Goal: Task Accomplishment & Management: Complete application form

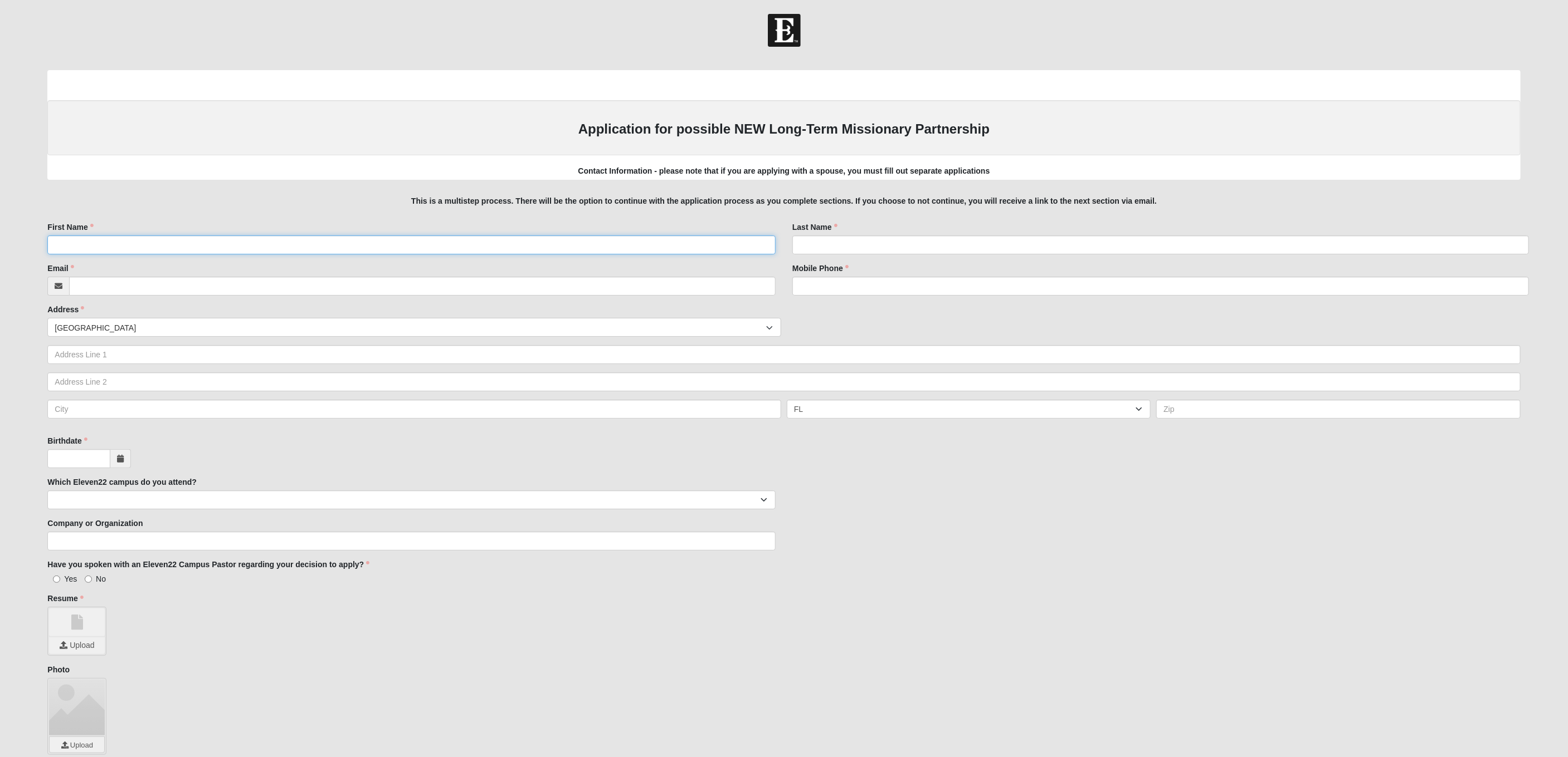
click at [152, 253] on input "First Name" at bounding box center [412, 245] width 728 height 19
type input "Marissa"
type input "Eubanks"
type input "marissa@9embers.com"
type input "8033224745"
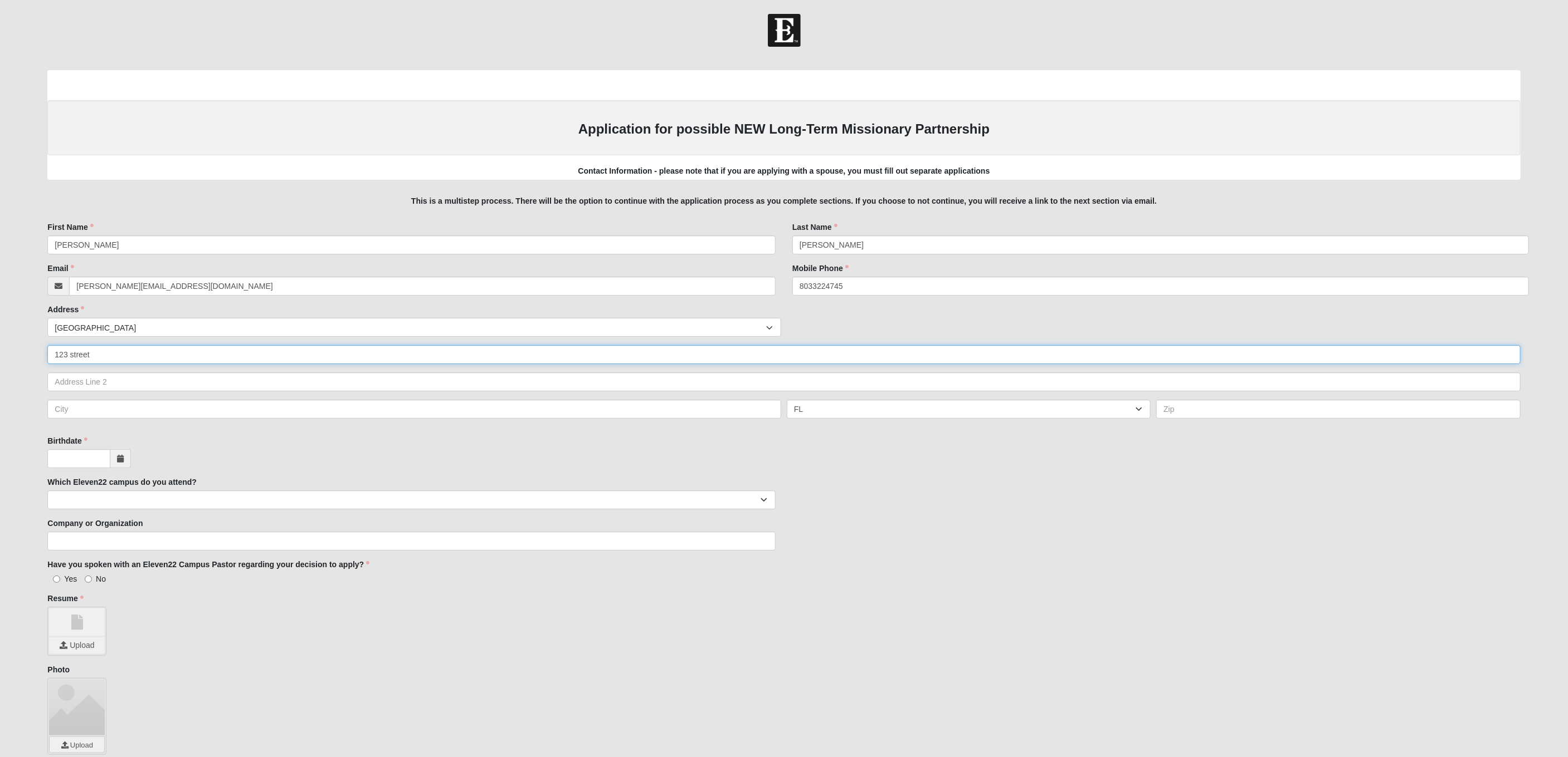
type input "123 street"
type input "City"
type input "12345"
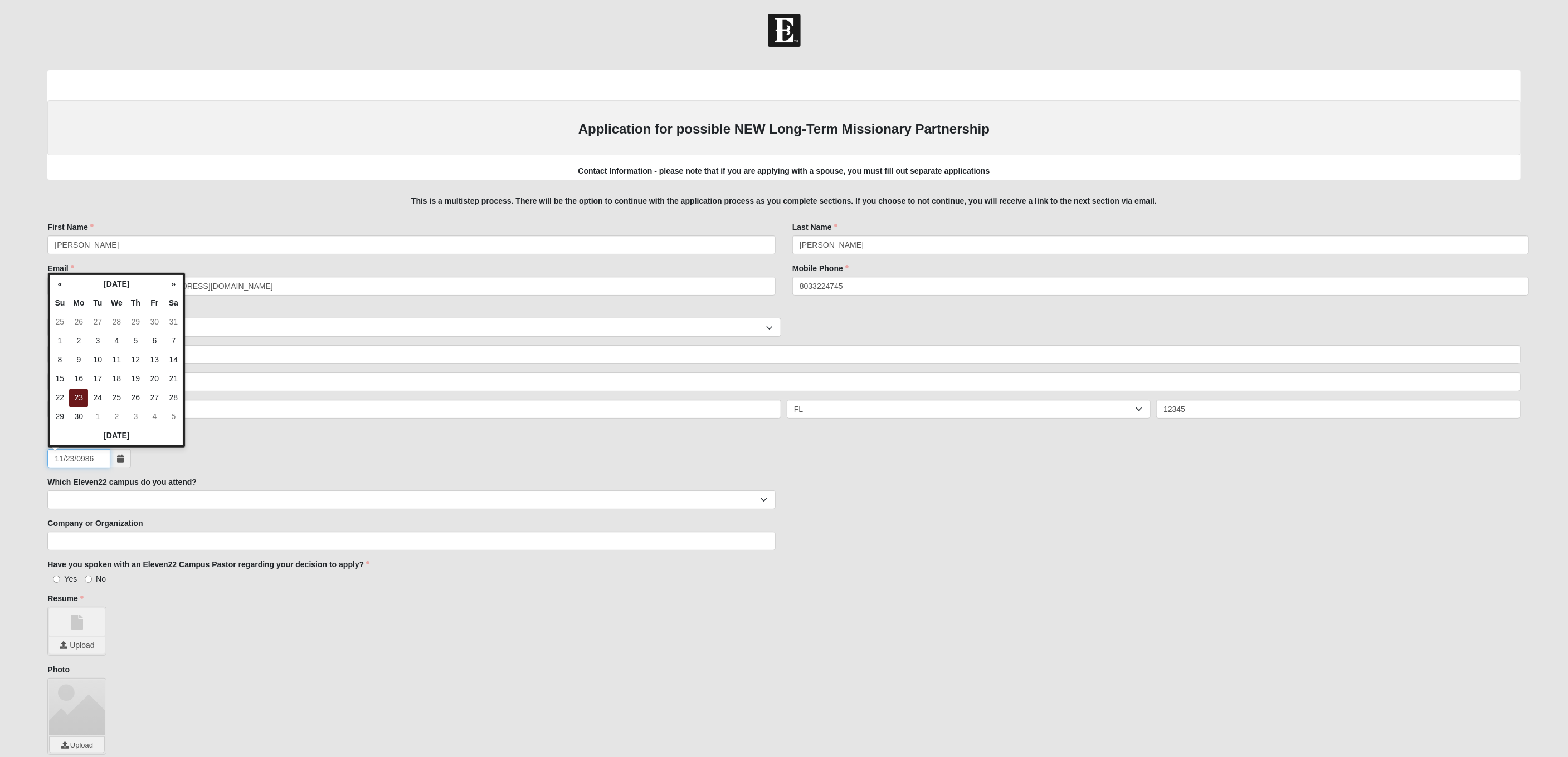
type input "11/23/986"
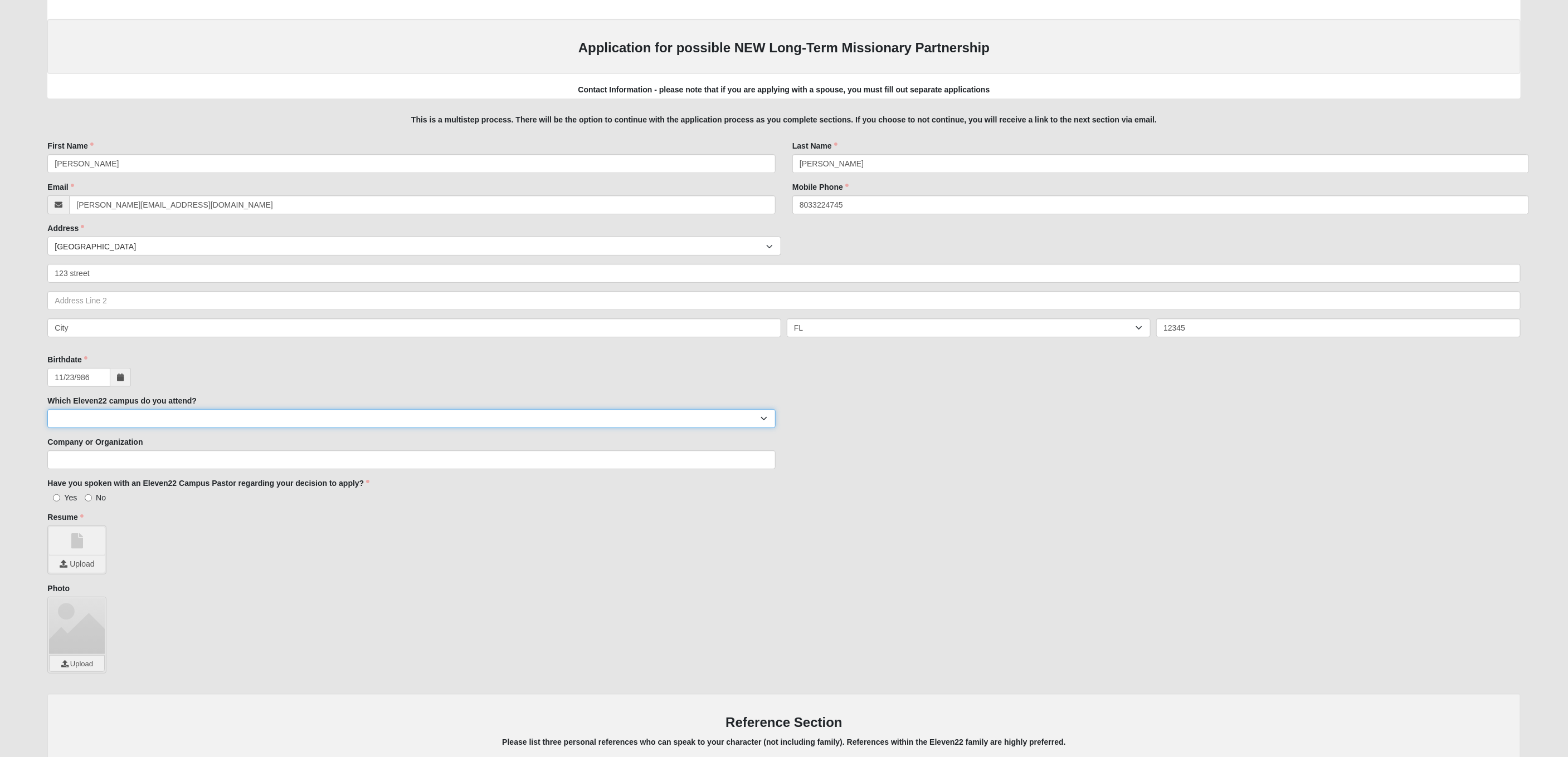
scroll to position [96, 0]
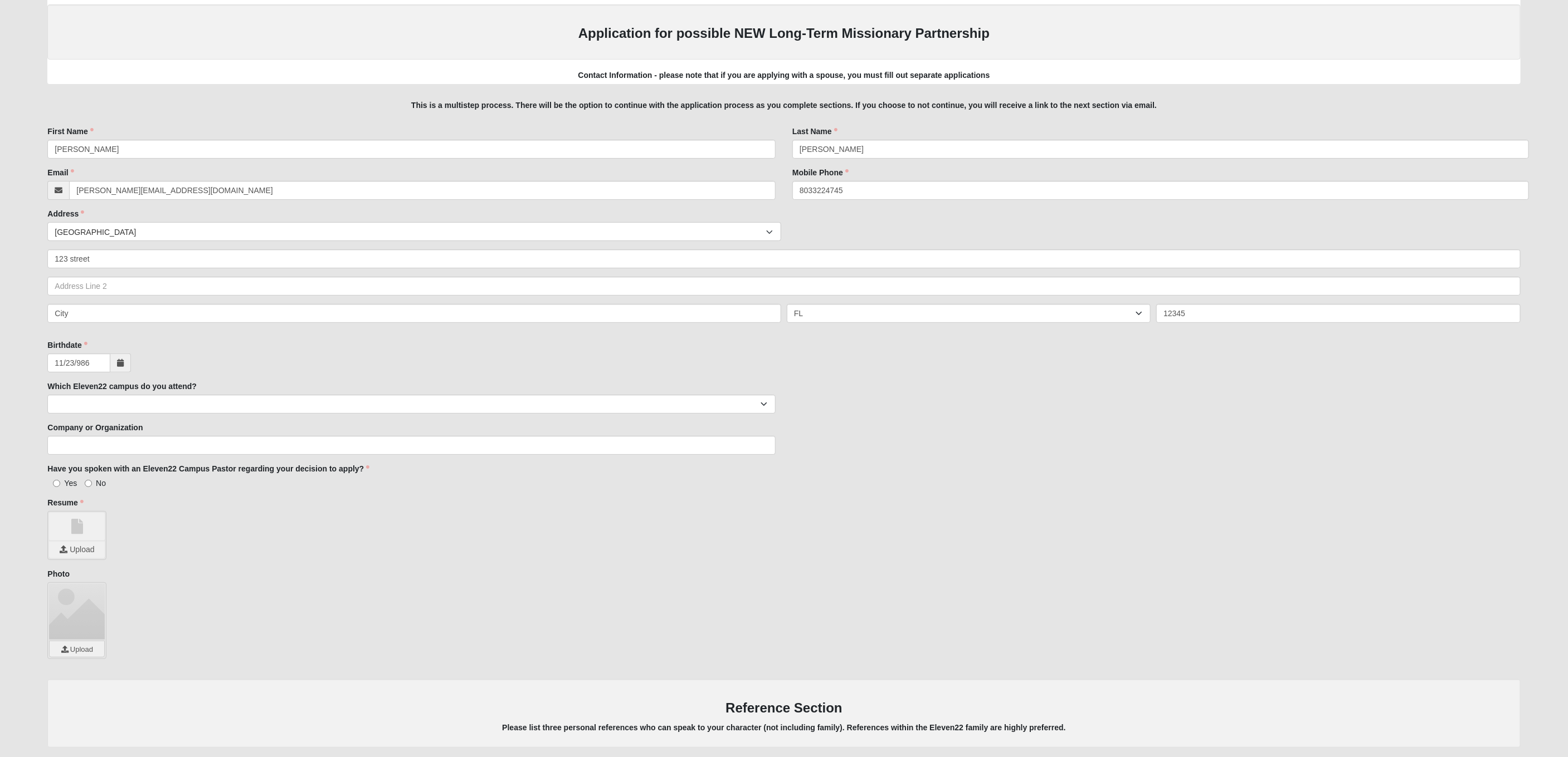
click at [102, 481] on span "No" at bounding box center [100, 483] width 10 height 9
click at [92, 481] on input "No" at bounding box center [88, 483] width 7 height 7
radio input "true"
click at [89, 549] on input "file" at bounding box center [77, 549] width 56 height 16
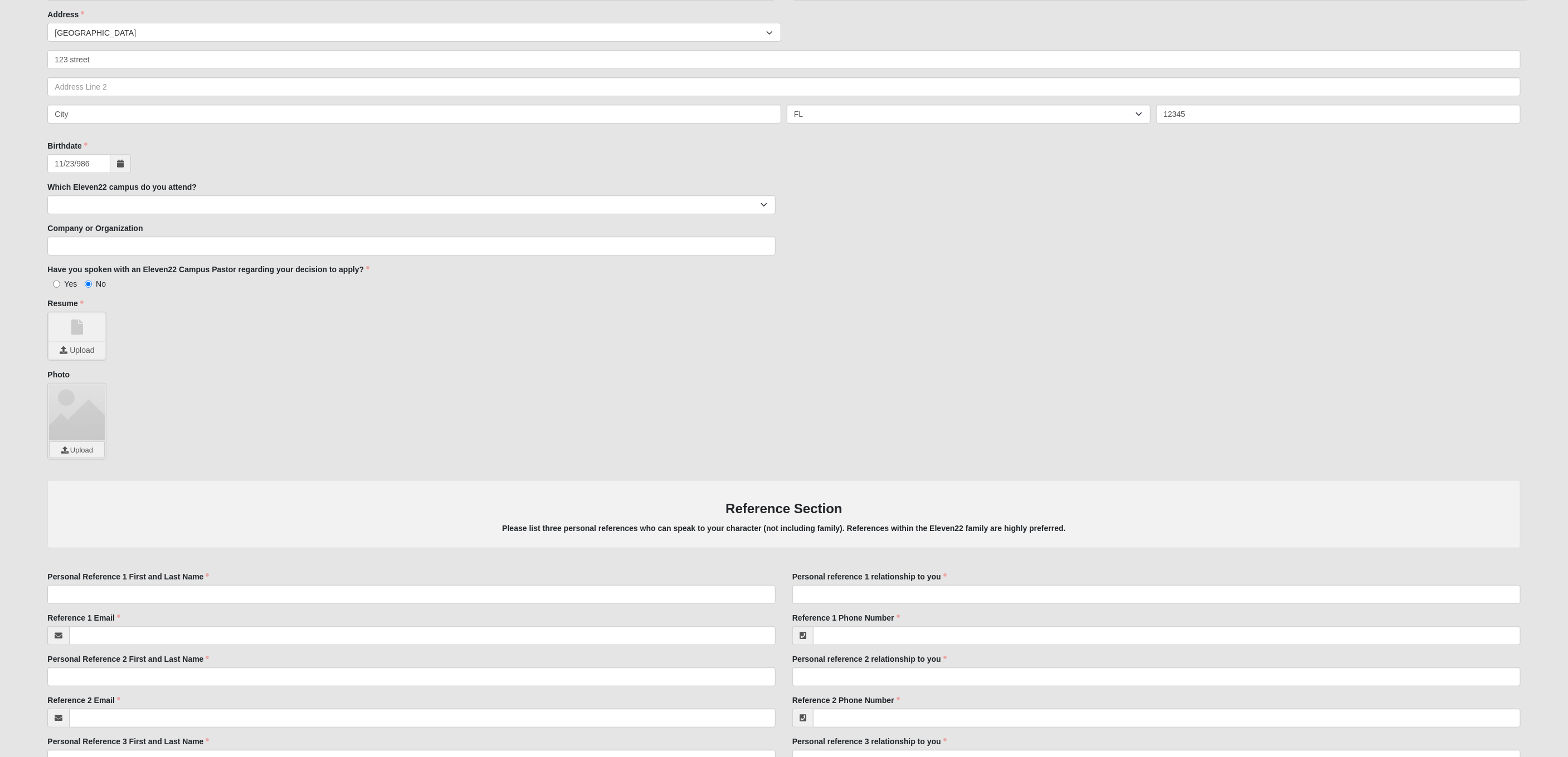
scroll to position [412, 0]
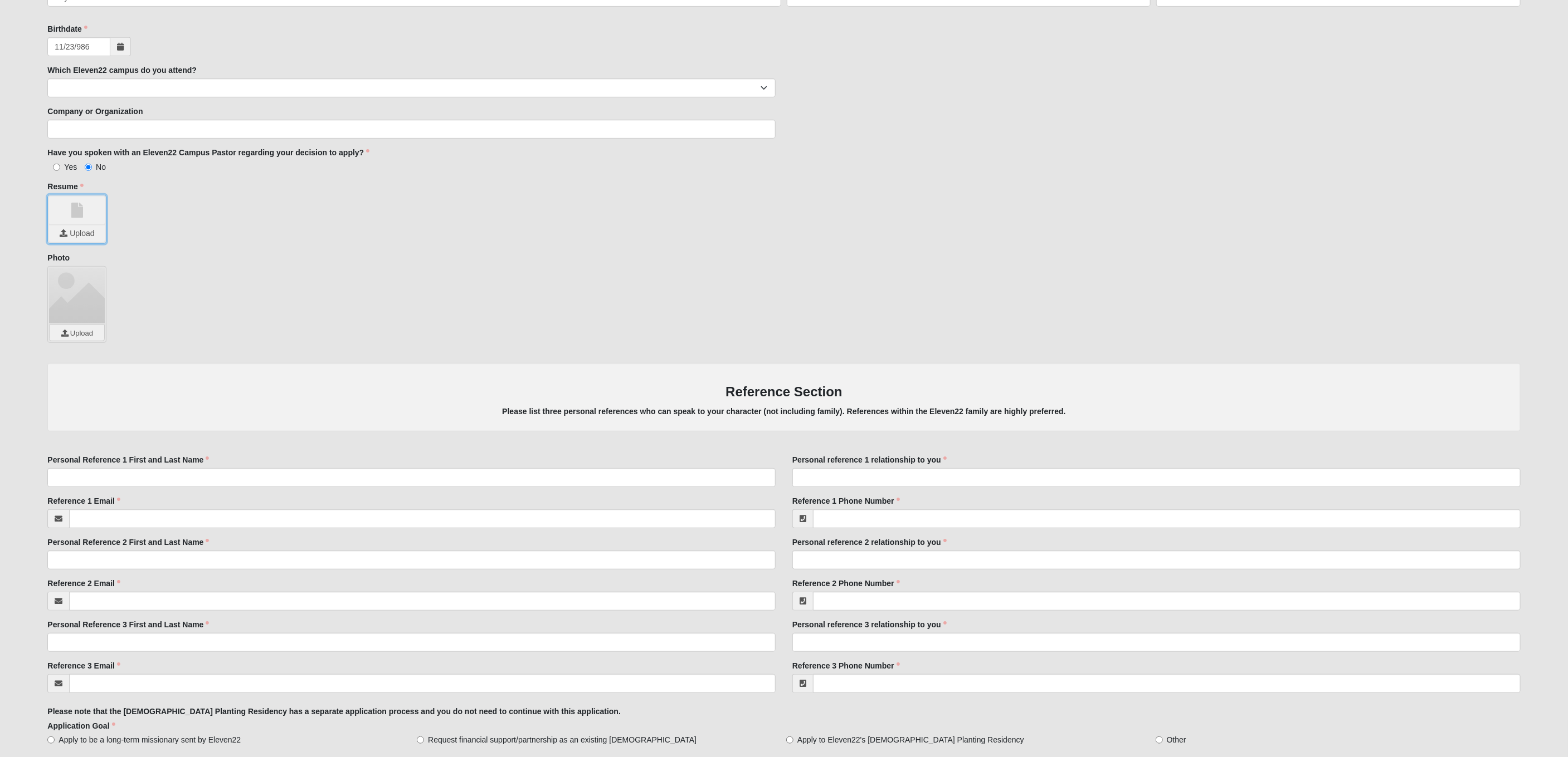
click at [102, 238] on input "file" at bounding box center [77, 234] width 56 height 16
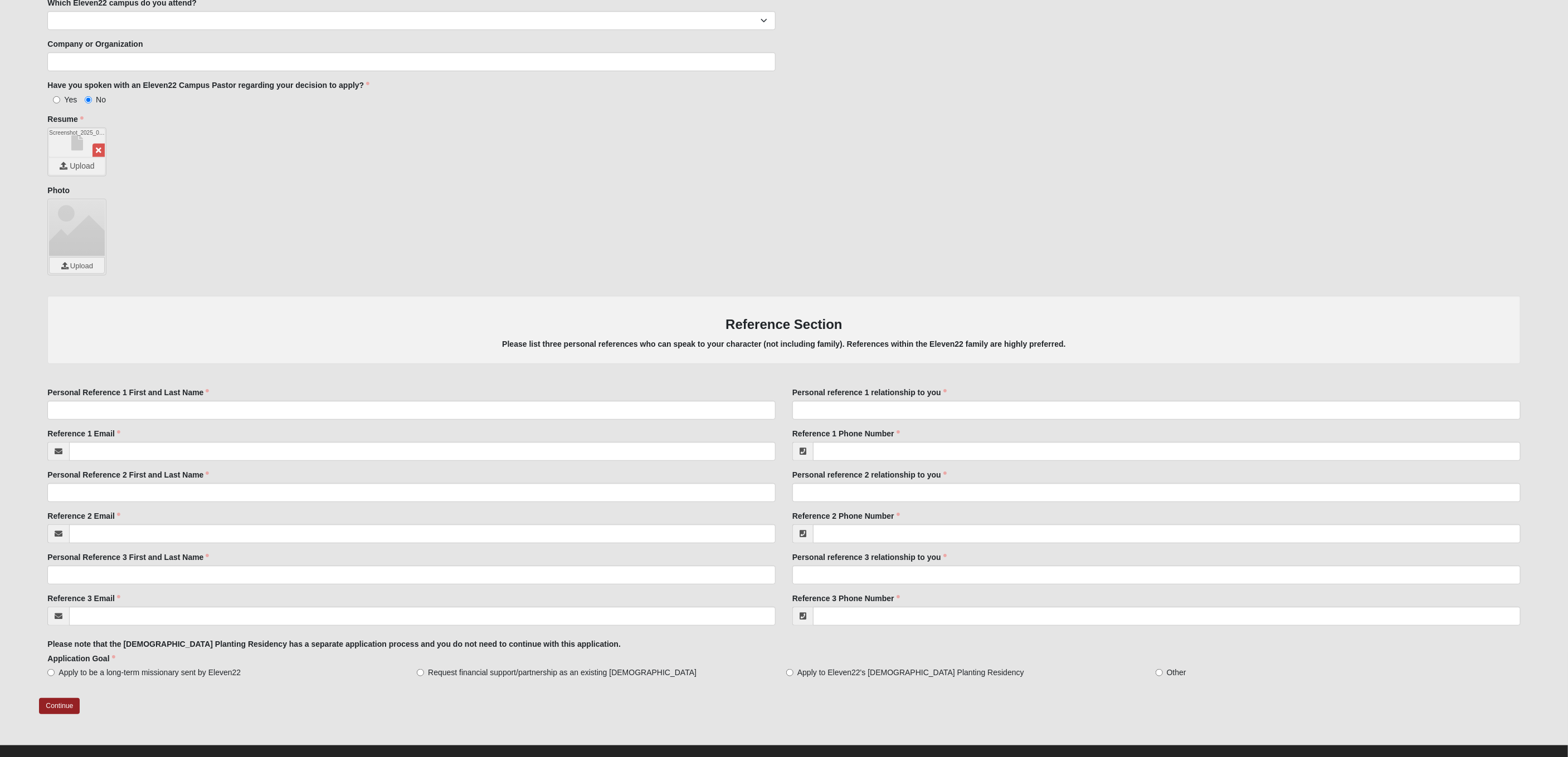
scroll to position [495, 0]
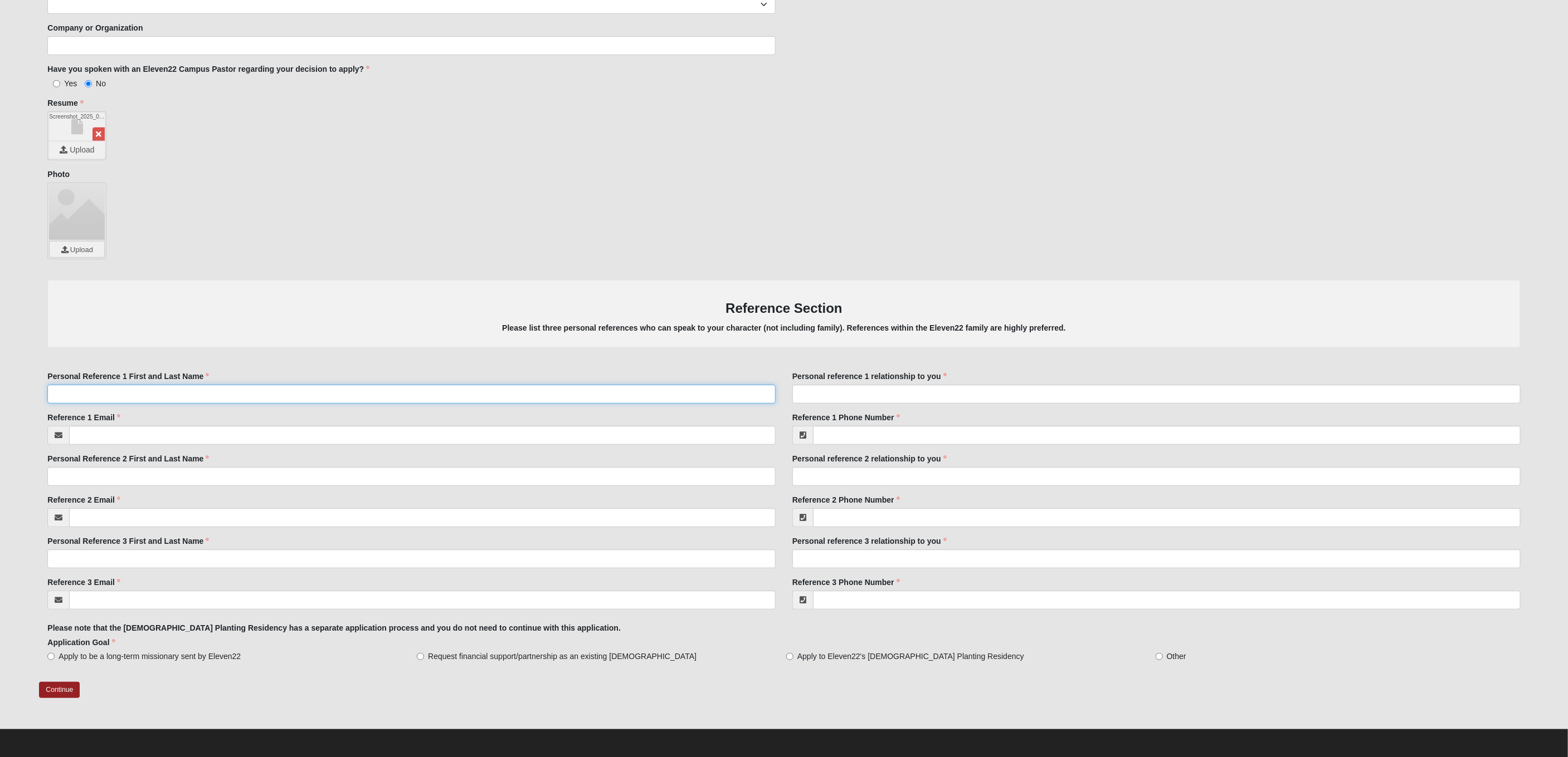
click at [175, 393] on input "Personal Reference 1 First and Last Name" at bounding box center [412, 395] width 728 height 19
type input "test"
click at [822, 390] on input "Personal reference 1 relationship to you" at bounding box center [1156, 395] width 728 height 19
type input "test"
click at [433, 435] on input "Reference 1 Email" at bounding box center [422, 435] width 706 height 19
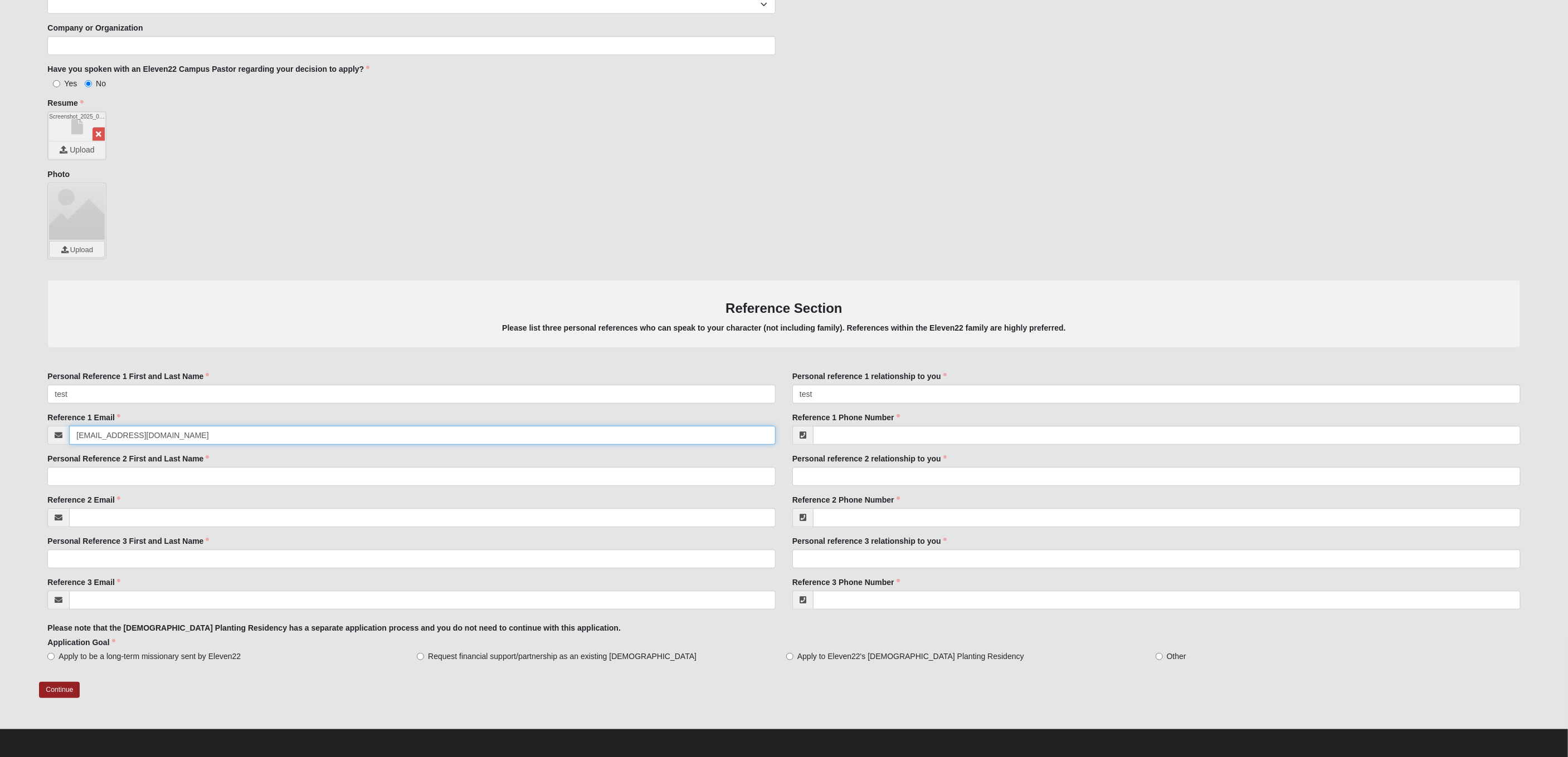
type input "test@email.com"
type input "(123) 456-7890"
click at [860, 519] on input "Reference 2 Phone Number" at bounding box center [1167, 519] width 708 height 19
type input "(123) 456-7996"
click at [853, 603] on input "Reference 3 Phone Number" at bounding box center [1167, 601] width 708 height 19
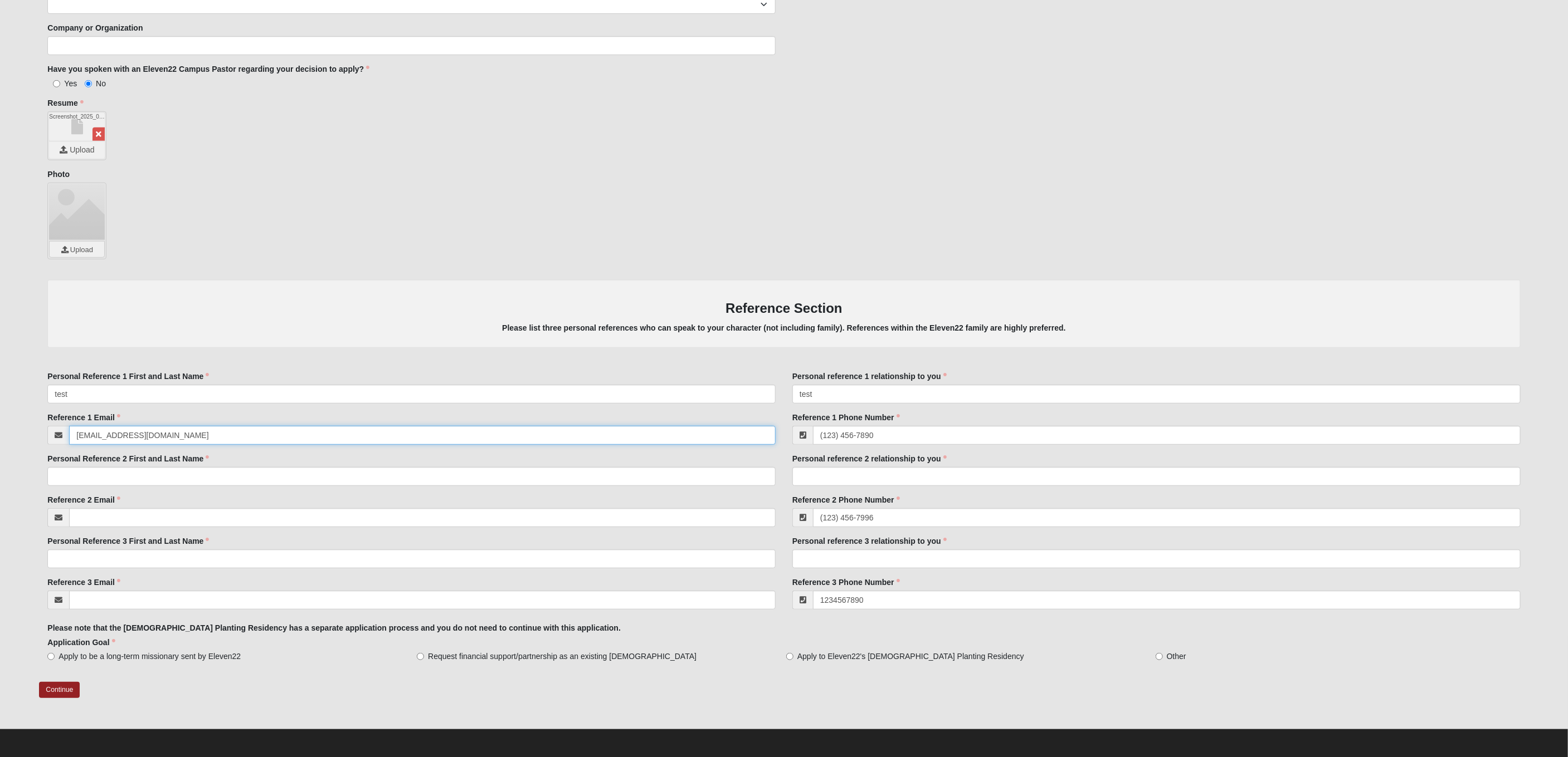
type input "(123) 456-7890"
drag, startPoint x: 142, startPoint y: 439, endPoint x: 73, endPoint y: 434, distance: 69.2
click at [73, 434] on input "test@email.com" at bounding box center [422, 435] width 706 height 19
click at [102, 517] on input "Reference 2 Email" at bounding box center [422, 519] width 706 height 19
paste input "test@email.com"
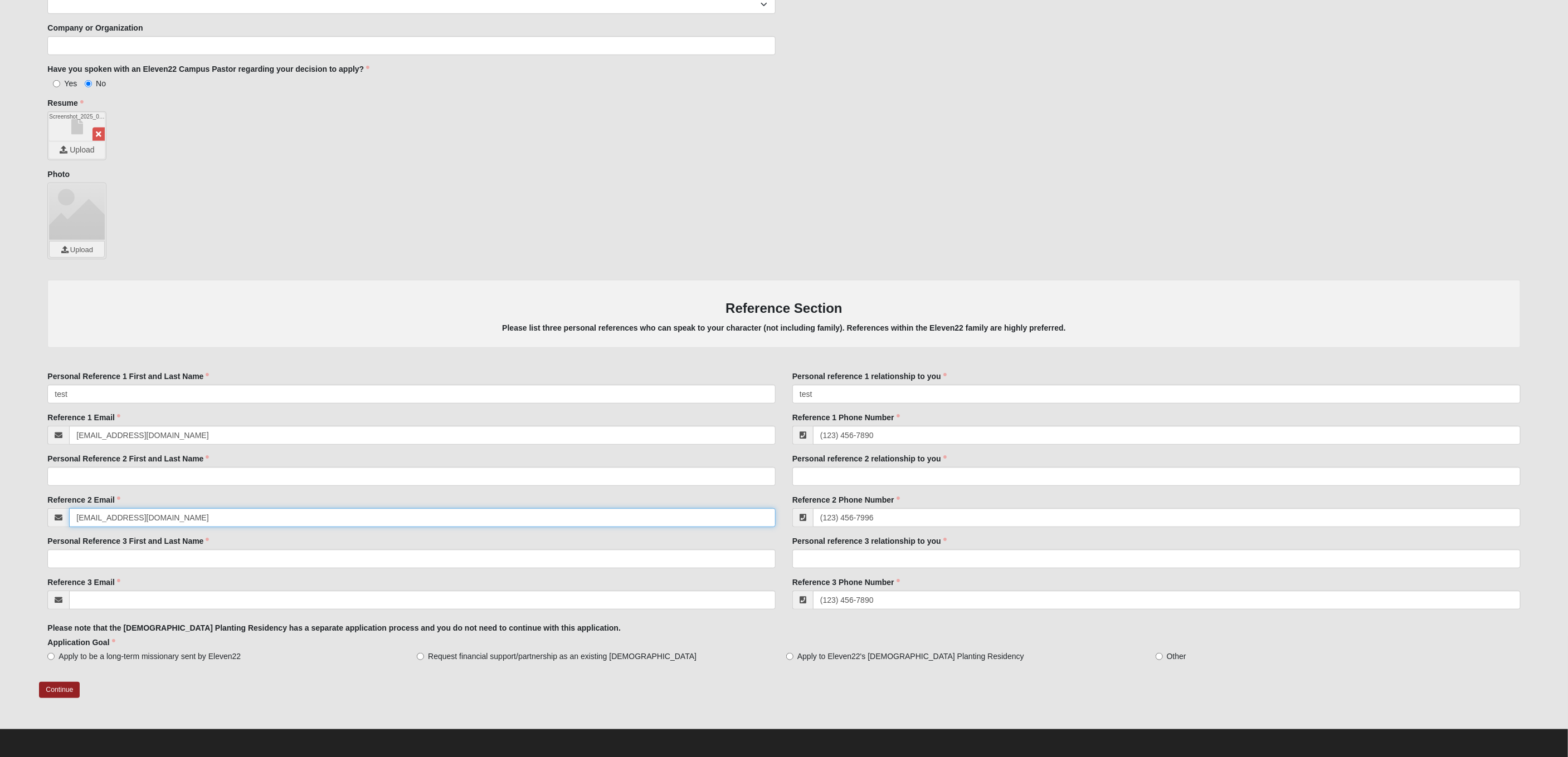
type input "test@email.com"
click at [118, 597] on input "Reference 3 Email" at bounding box center [422, 601] width 706 height 19
paste input "test@email.com"
type input "test@email.com"
click at [115, 480] on input "Personal Reference 2 First and Last Name" at bounding box center [412, 477] width 728 height 19
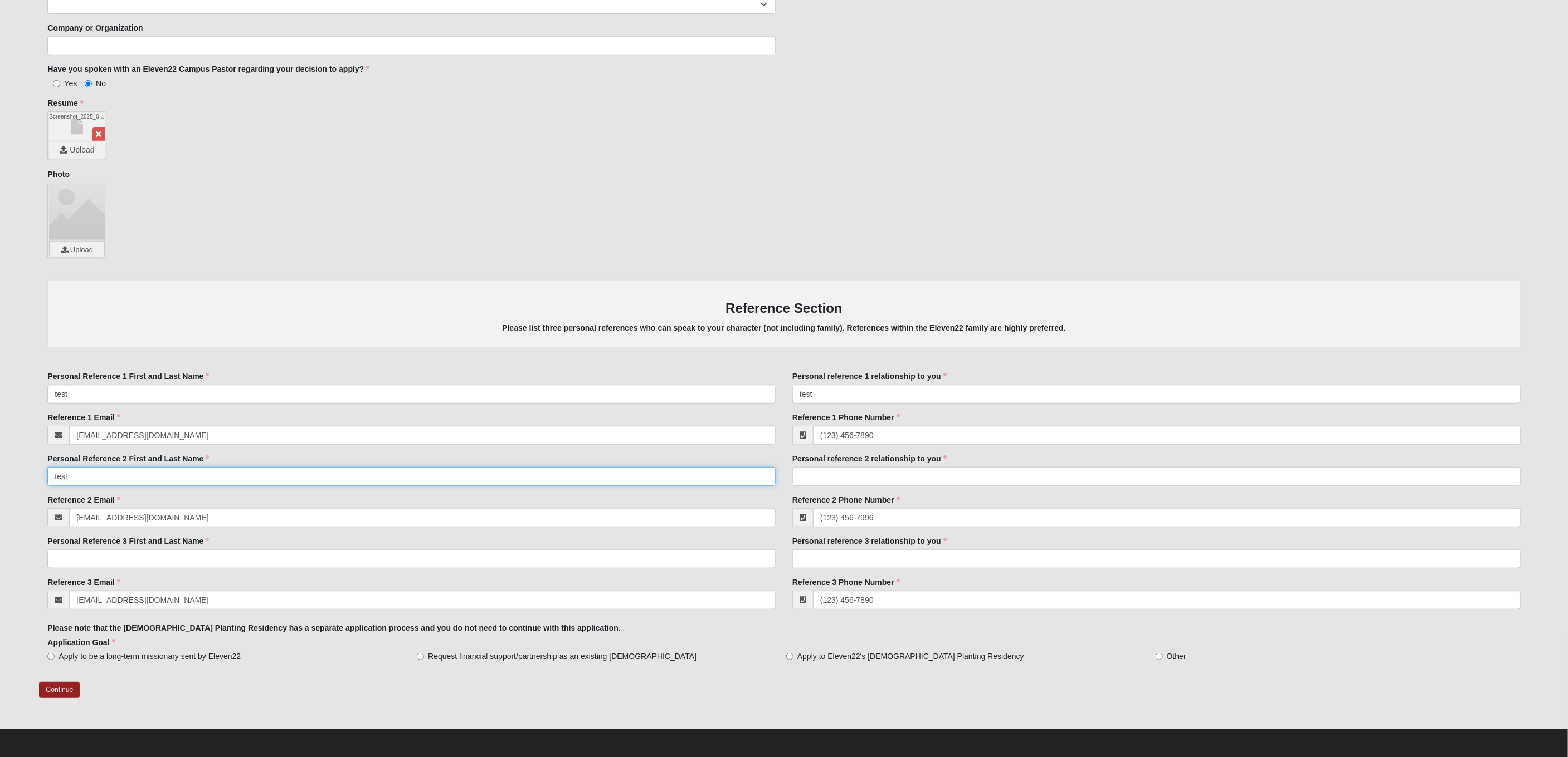
drag, startPoint x: 81, startPoint y: 476, endPoint x: 38, endPoint y: 474, distance: 43.0
click at [38, 474] on form "Log In Testing Long Term Missions Application Error Work Entry 00163 Added: 9/1…" at bounding box center [784, 138] width 1568 height 1240
type input "test"
click at [86, 551] on input "Personal Reference 3 First and Last Name" at bounding box center [412, 559] width 728 height 19
paste input "test"
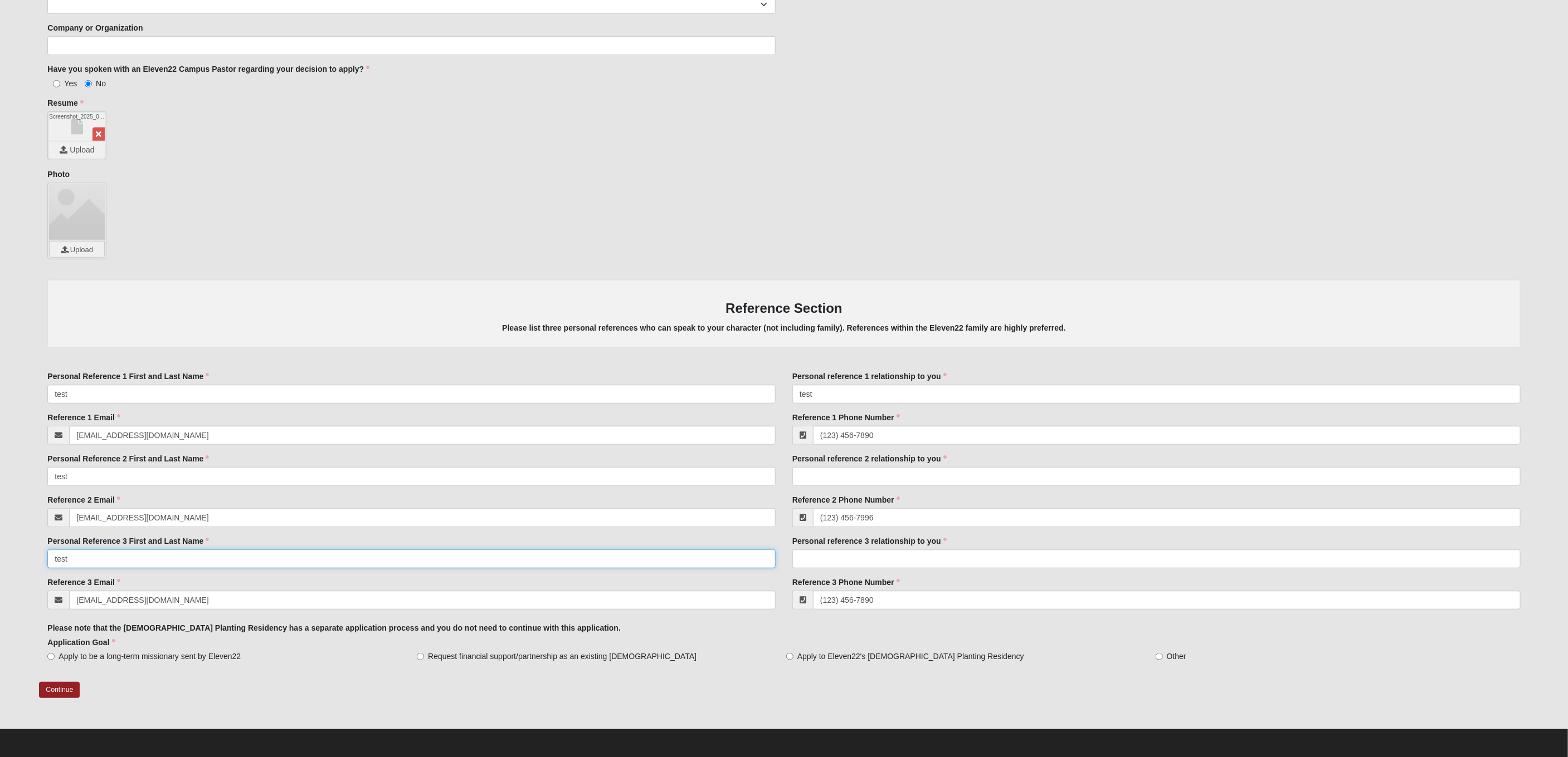
type input "test"
click at [811, 475] on input "Personal reference 2 relationship to you" at bounding box center [1156, 477] width 728 height 19
paste input "test"
type input "test"
click at [836, 553] on input "Personal reference 3 relationship to you" at bounding box center [1156, 559] width 728 height 19
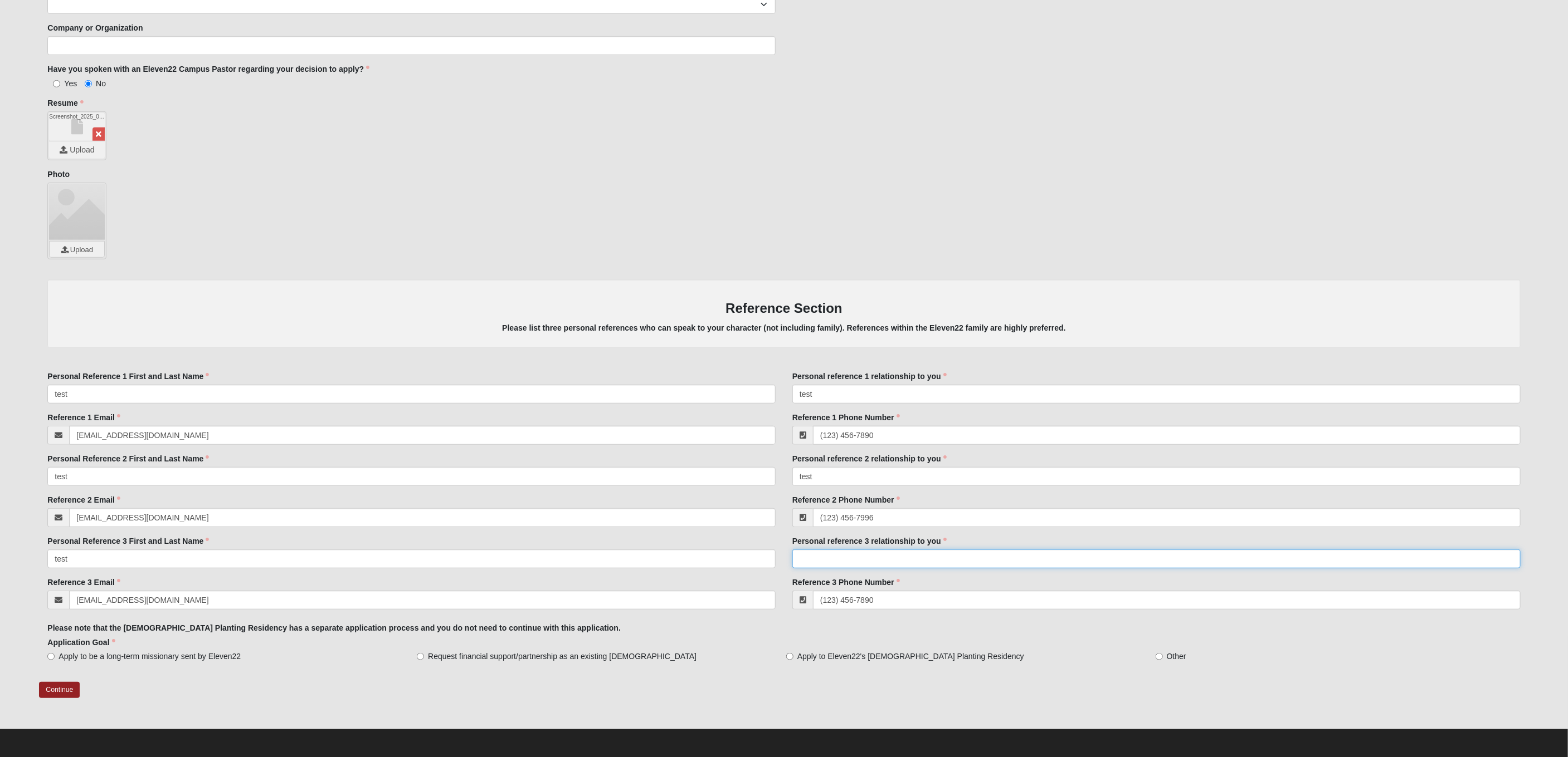
paste input "test"
type input "test"
click at [140, 658] on span "Apply to be a long-term missionary sent by Eleven22" at bounding box center [150, 657] width 183 height 12
click at [55, 658] on input "Apply to be a long-term missionary sent by Eleven22" at bounding box center [50, 657] width 7 height 7
radio input "true"
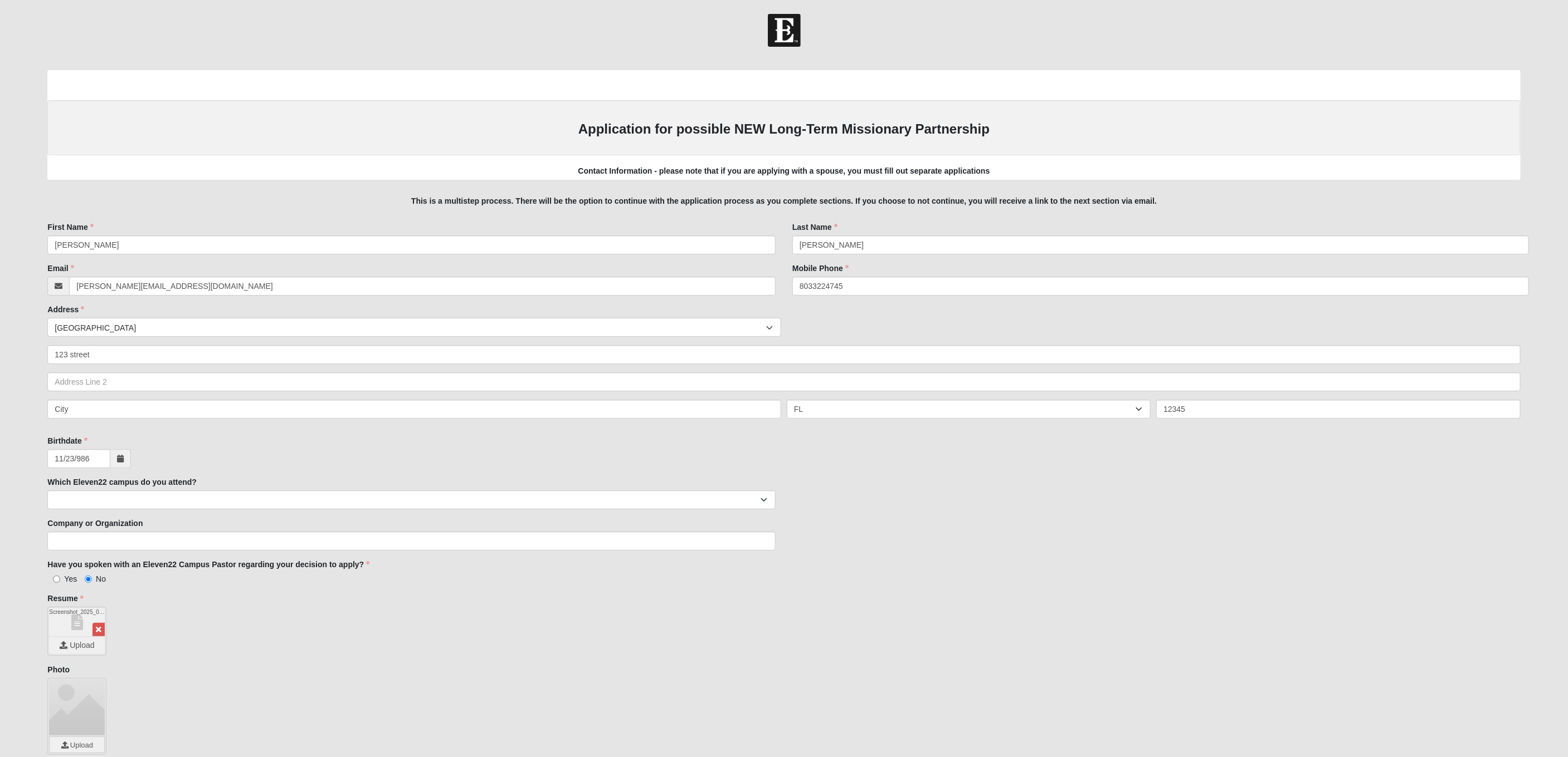
scroll to position [495, 0]
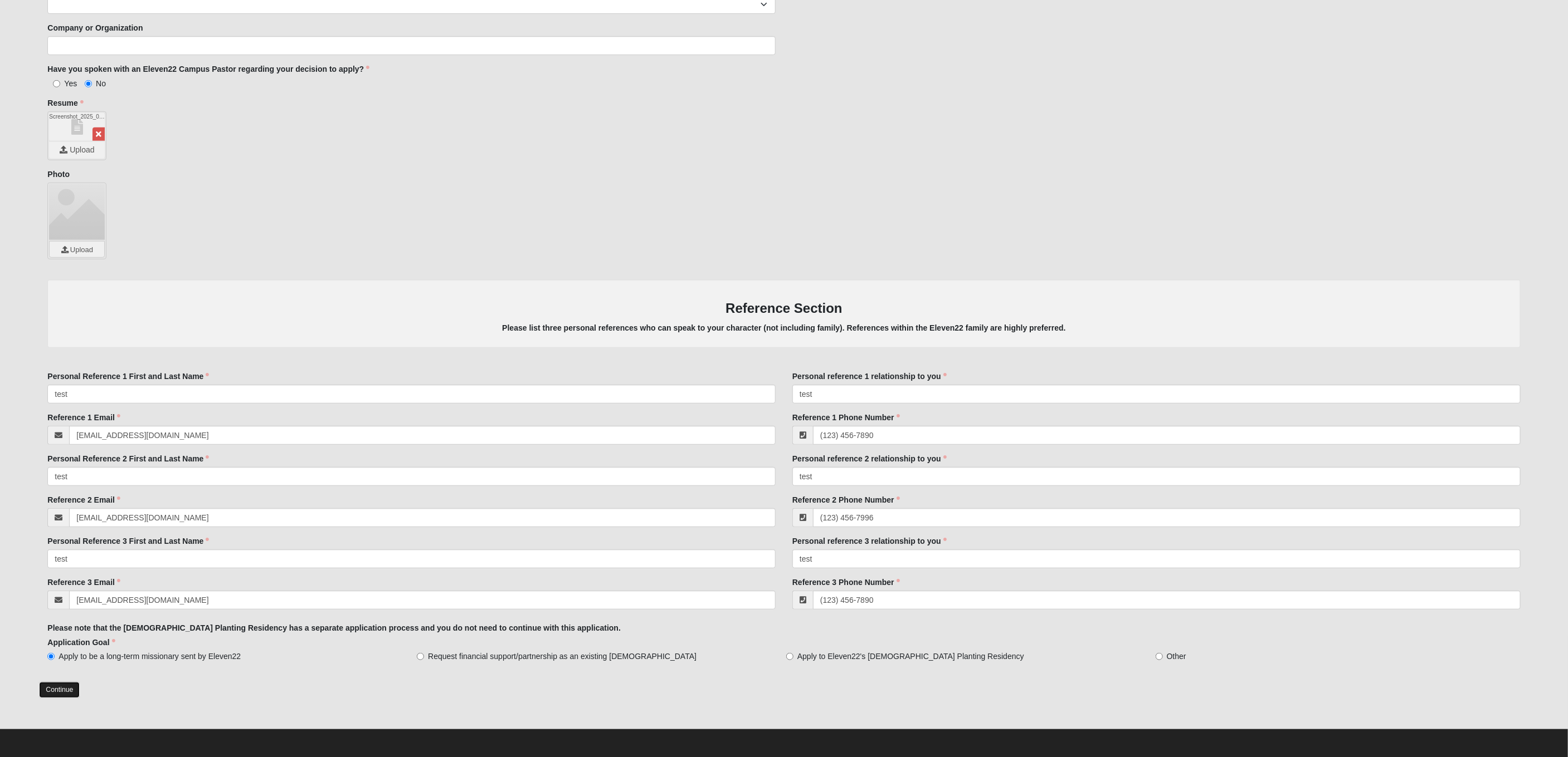
click at [65, 687] on link "Continue" at bounding box center [59, 690] width 41 height 16
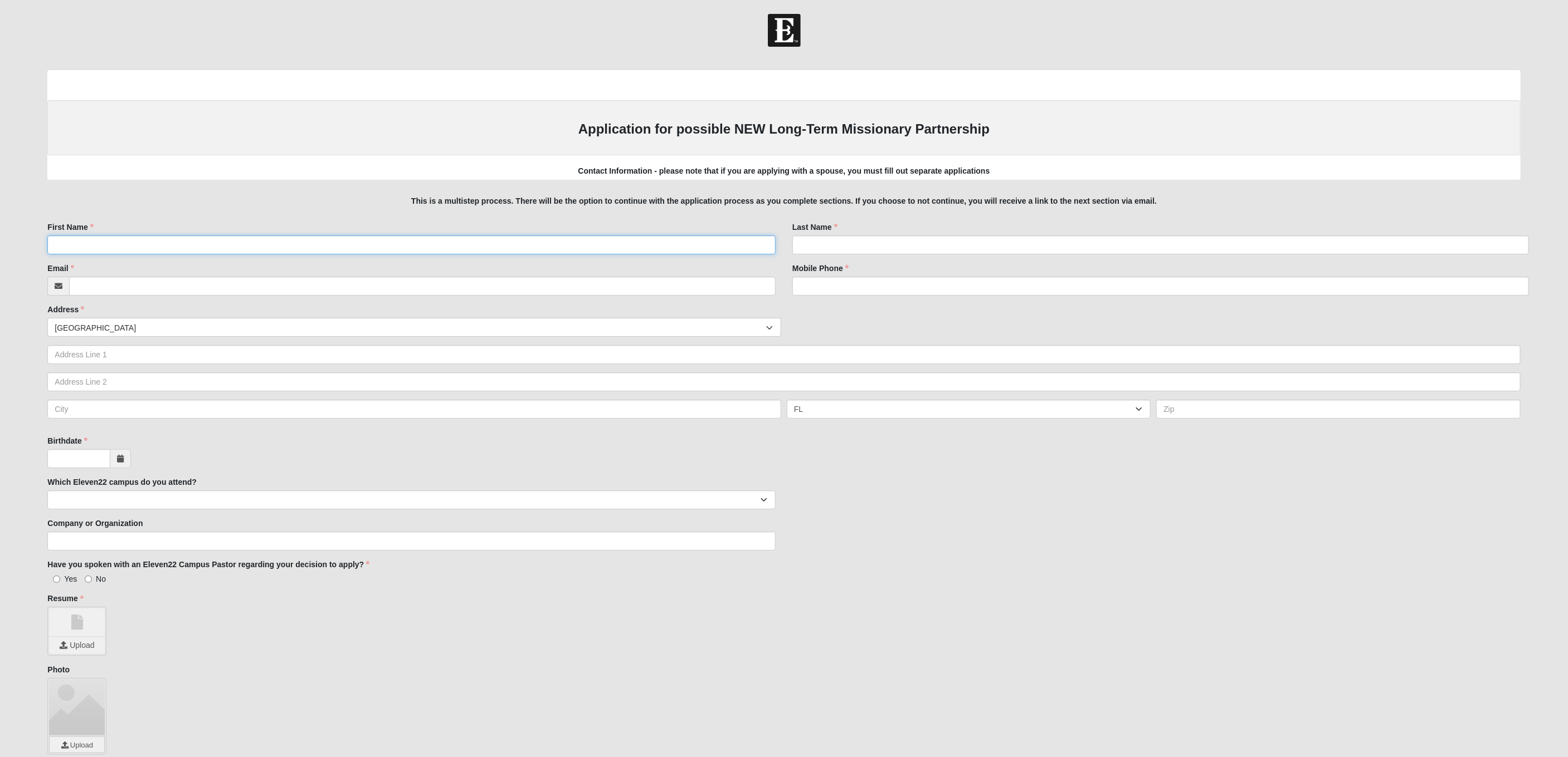
click at [175, 245] on input "First Name" at bounding box center [412, 245] width 728 height 19
type input "[PERSON_NAME]"
type input "[PERSON_NAME][EMAIL_ADDRESS][DOMAIN_NAME]"
type input "8033224745"
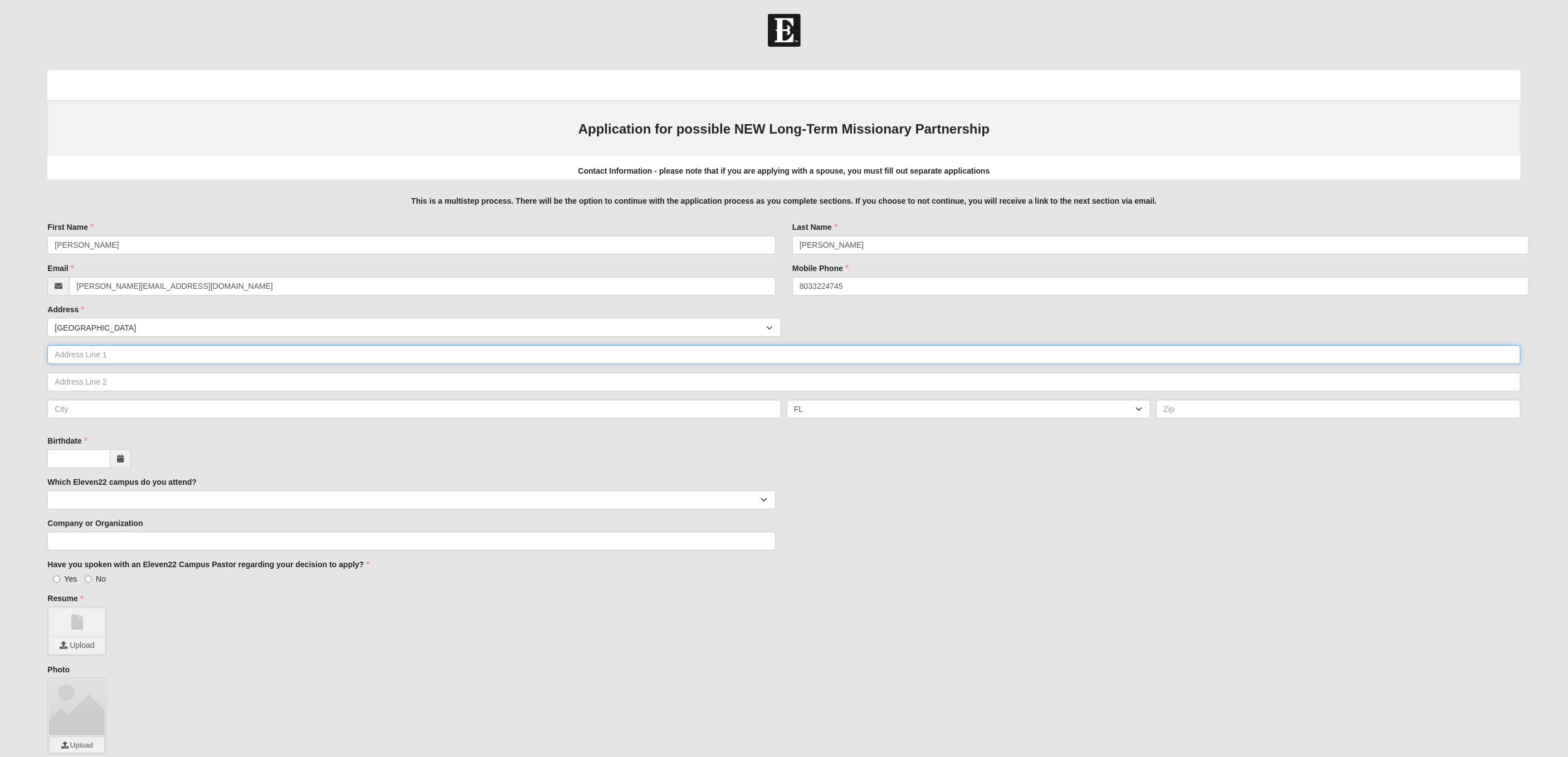
click at [114, 352] on input "text" at bounding box center [784, 355] width 1472 height 19
type input "test"
click at [92, 413] on input "text" at bounding box center [414, 409] width 734 height 19
type input "test"
click at [1174, 408] on input "text" at bounding box center [1338, 409] width 364 height 19
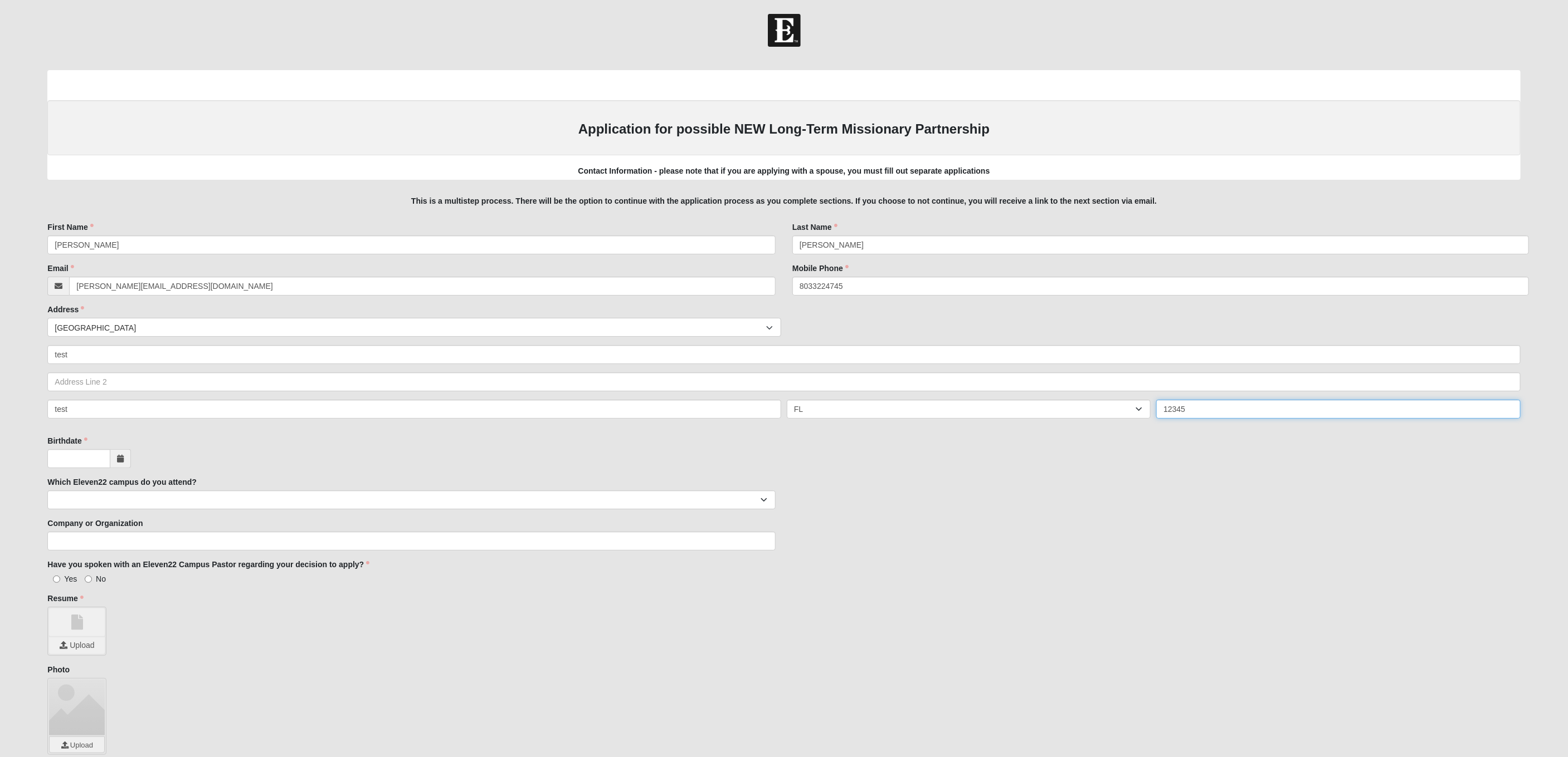
type input "12345"
click at [82, 466] on input "Birthdate" at bounding box center [78, 459] width 63 height 19
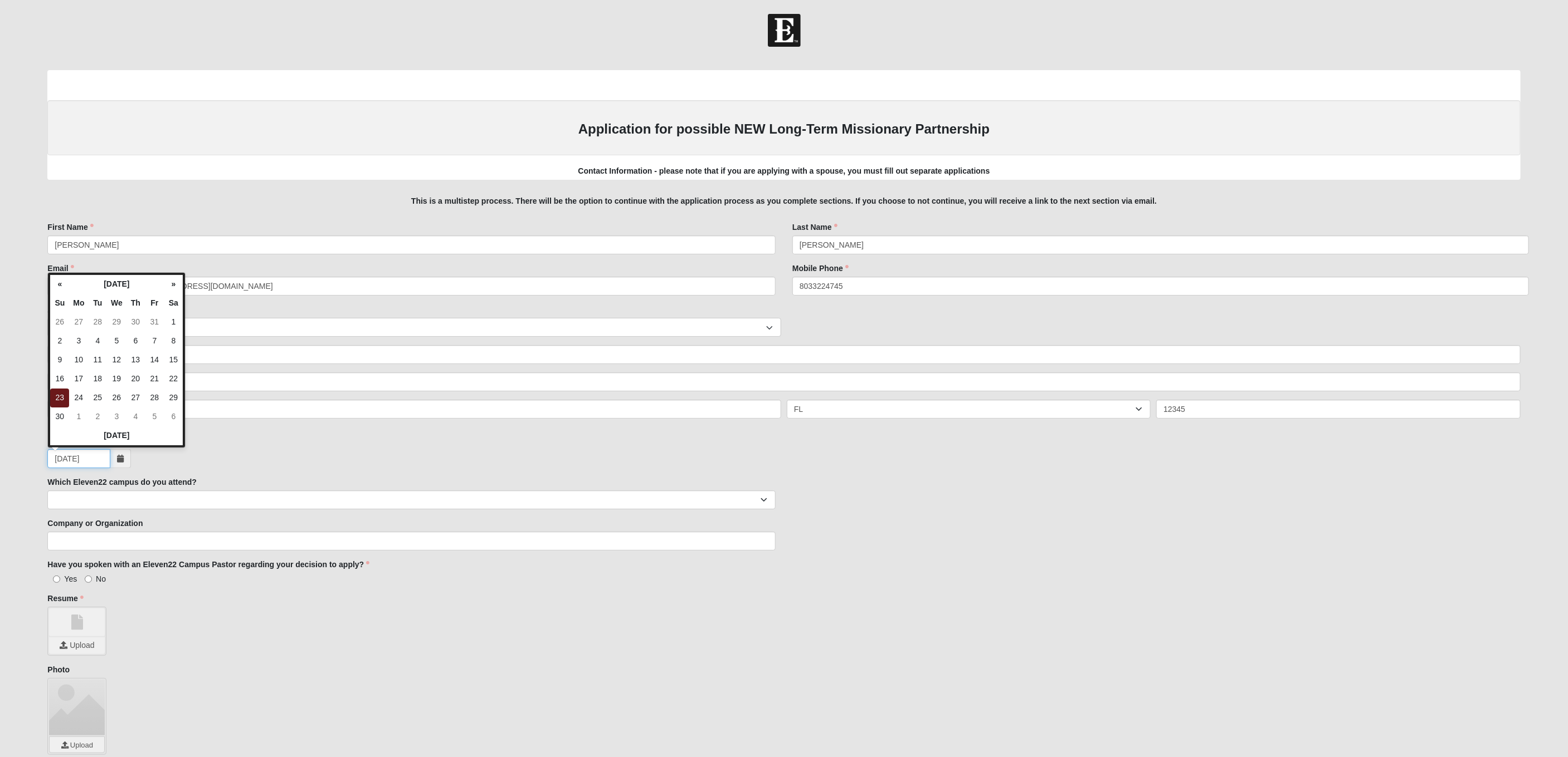
type input "[DATE]"
click at [160, 499] on select "Arlington Baymeadows Eleven22 Online Fleming Island Jesup Mandarin North Jax Or…" at bounding box center [412, 500] width 728 height 19
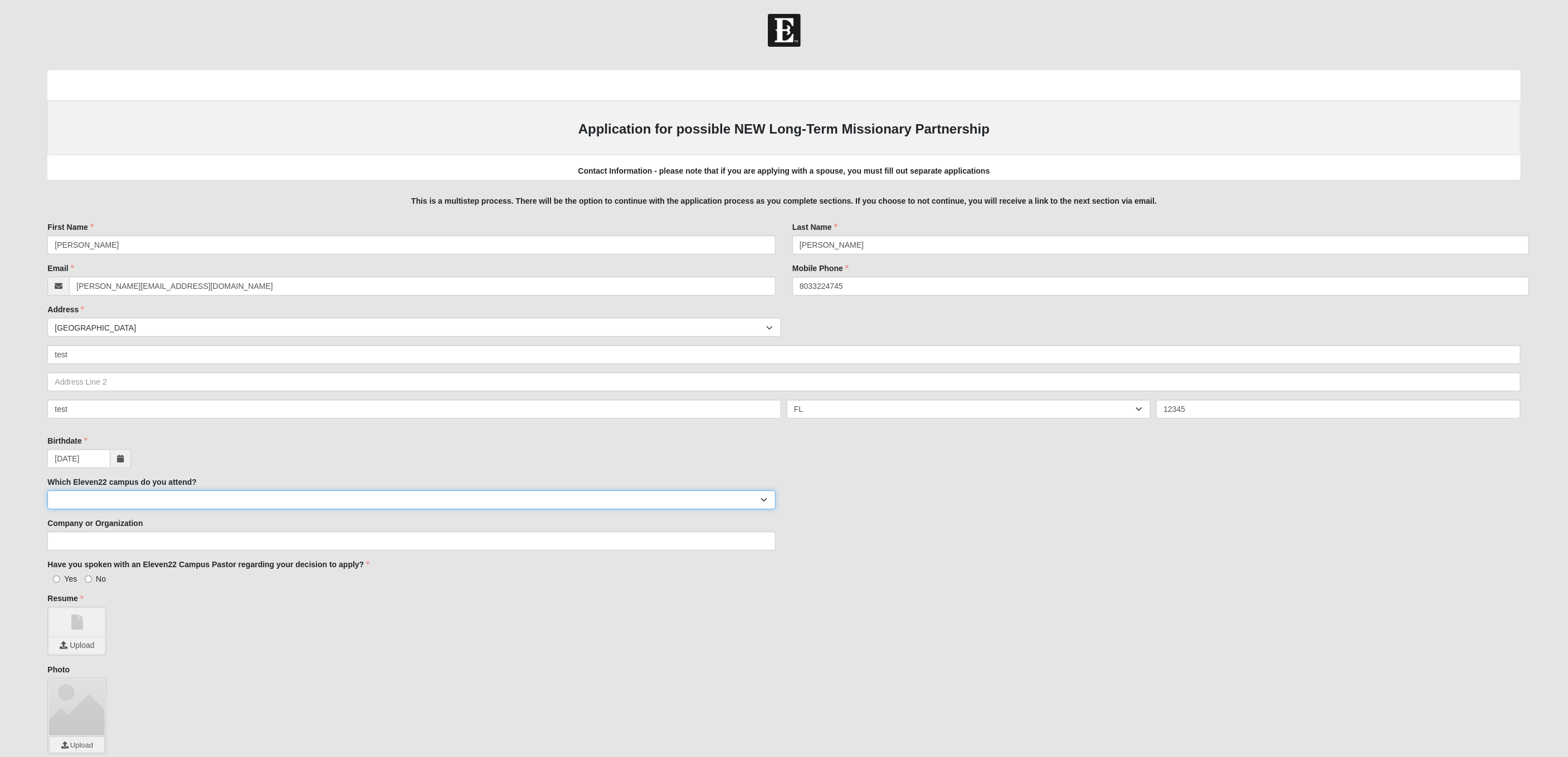
select select "2"
click at [47, 491] on select "Arlington Baymeadows Eleven22 Online Fleming Island Jesup Mandarin North Jax Or…" at bounding box center [412, 500] width 728 height 19
click at [89, 582] on input "No" at bounding box center [88, 578] width 7 height 7
radio input "true"
click at [83, 644] on input "file" at bounding box center [77, 645] width 56 height 16
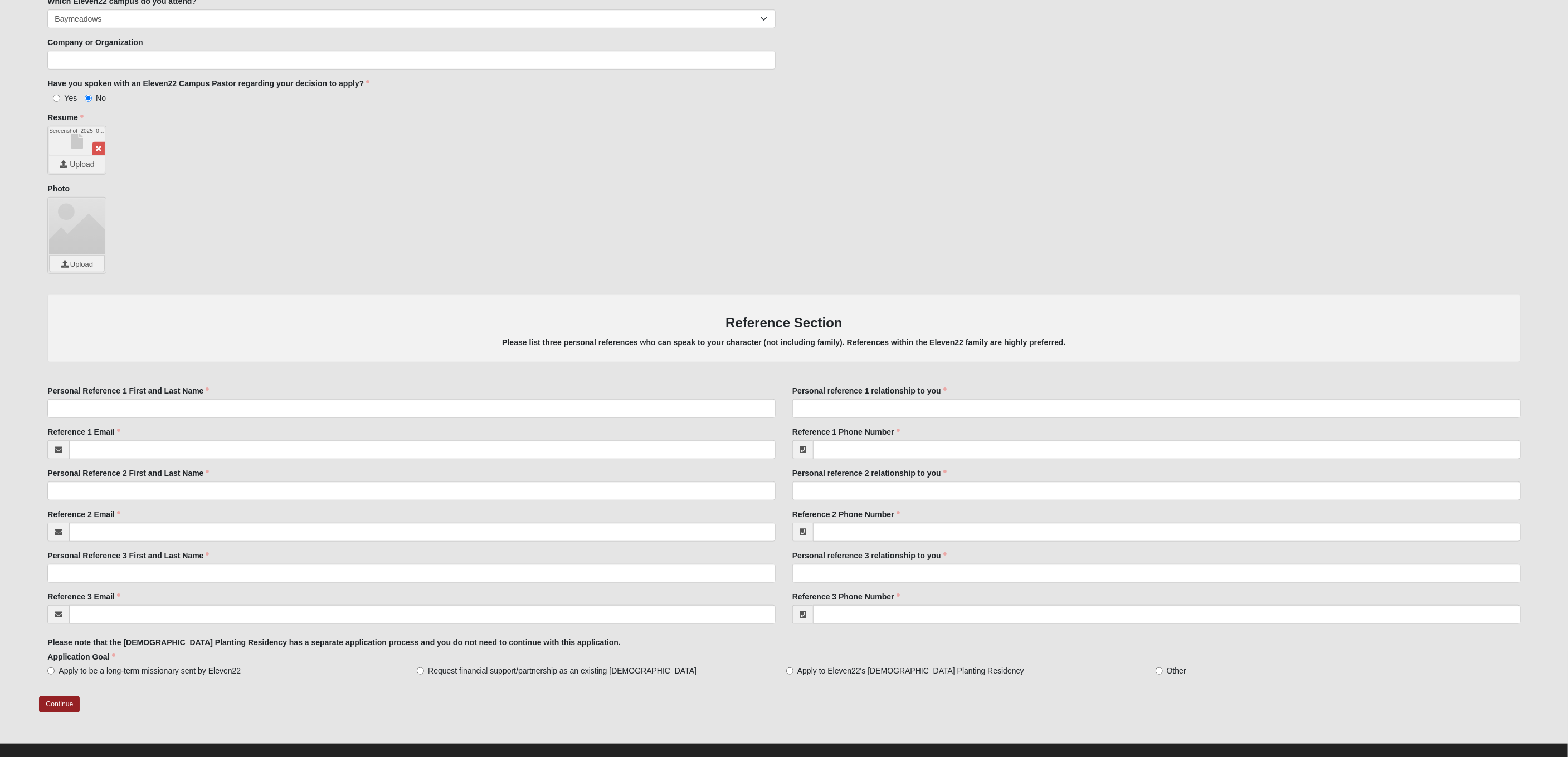
scroll to position [495, 0]
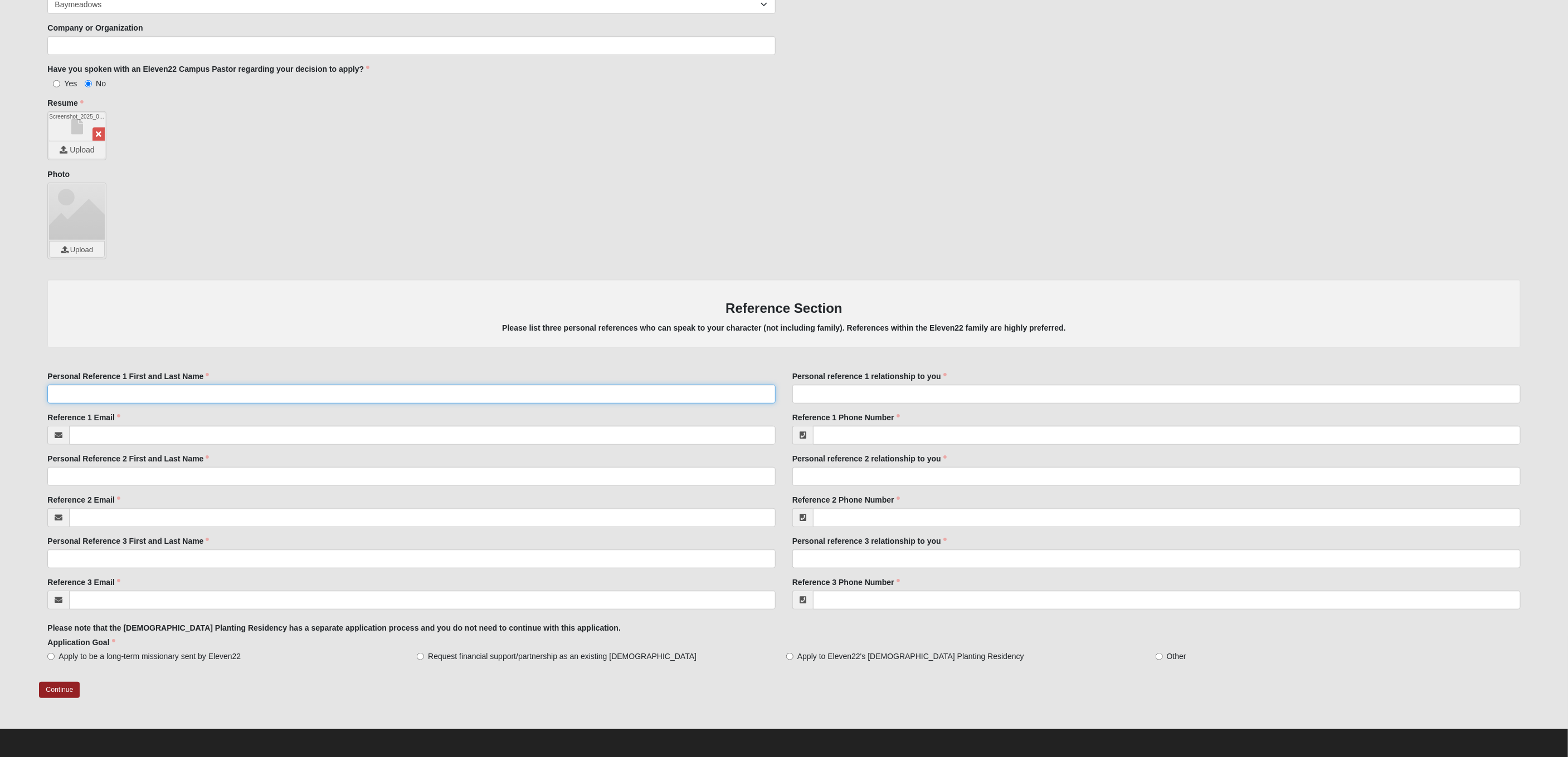
click at [180, 396] on input "Personal Reference 1 First and Last Name" at bounding box center [412, 395] width 728 height 19
type input "test"
click at [105, 481] on input "Personal Reference 2 First and Last Name" at bounding box center [412, 477] width 728 height 19
type input "test"
click at [100, 565] on input "Personal Reference 3 First and Last Name" at bounding box center [412, 559] width 728 height 19
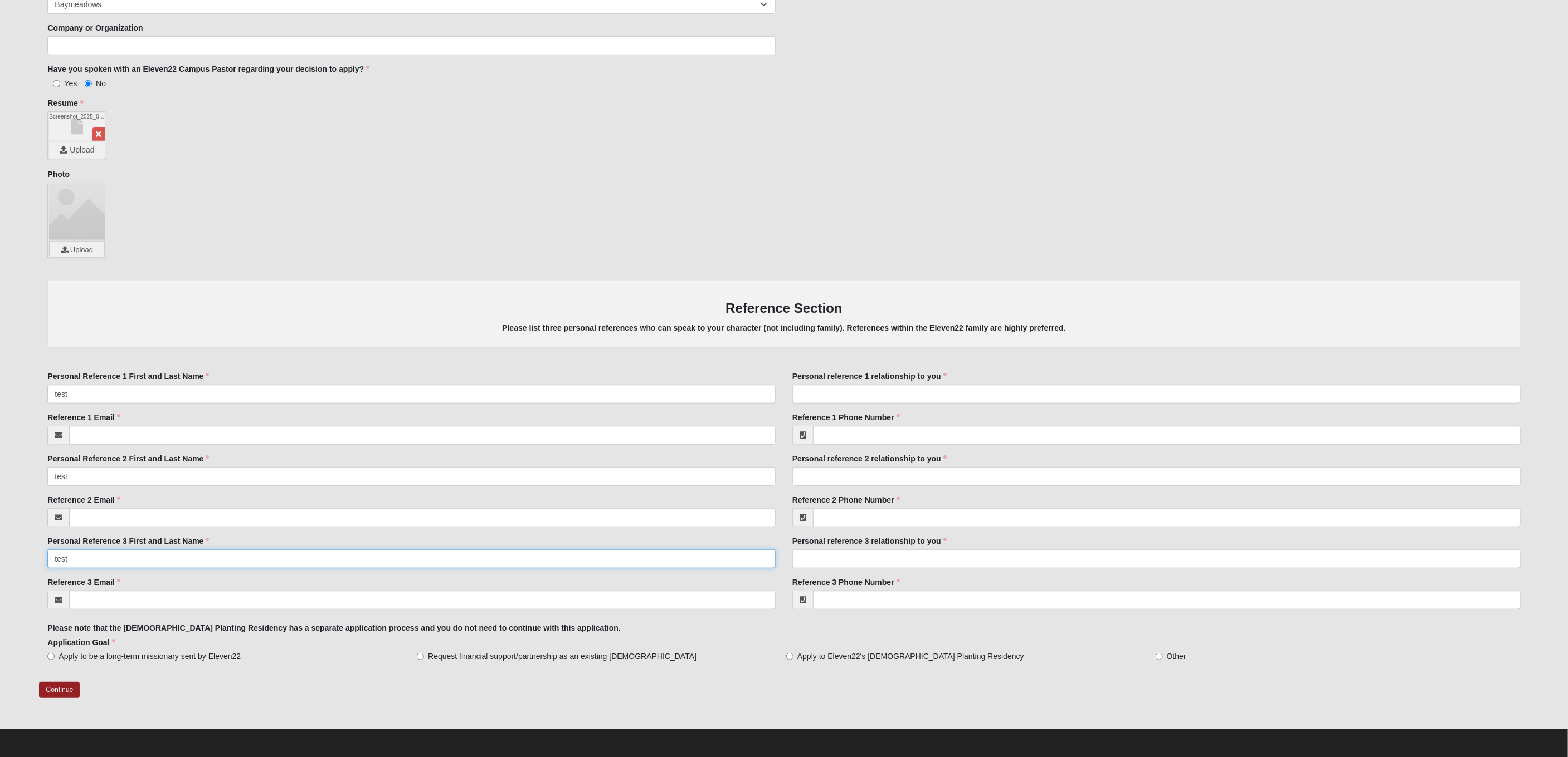
type input "test"
click at [847, 394] on input "Personal reference 1 relationship to you" at bounding box center [1156, 395] width 728 height 19
type input "test"
click at [825, 473] on input "Personal reference 2 relationship to you" at bounding box center [1156, 477] width 728 height 19
type input "test"
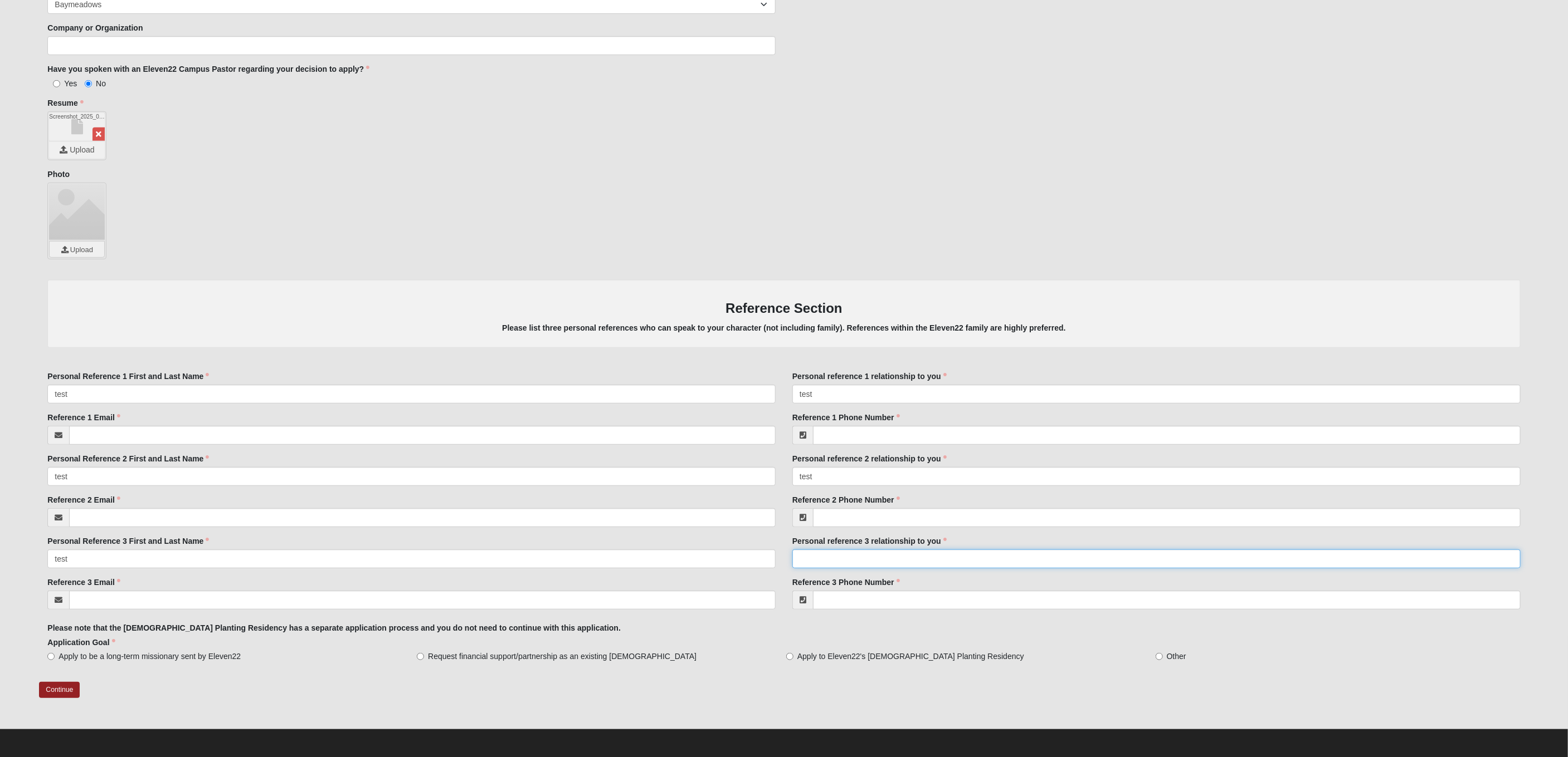
click at [847, 558] on input "Personal reference 3 relationship to you" at bounding box center [1156, 559] width 728 height 19
type input "test"
click at [841, 431] on input "Reference 1 Phone Number" at bounding box center [1167, 435] width 708 height 19
drag, startPoint x: 884, startPoint y: 427, endPoint x: 771, endPoint y: 427, distance: 113.0
click at [771, 427] on div "Personal Reference 1 First and Last Name test Personal Reference 1 First and La…" at bounding box center [784, 411] width 1490 height 82
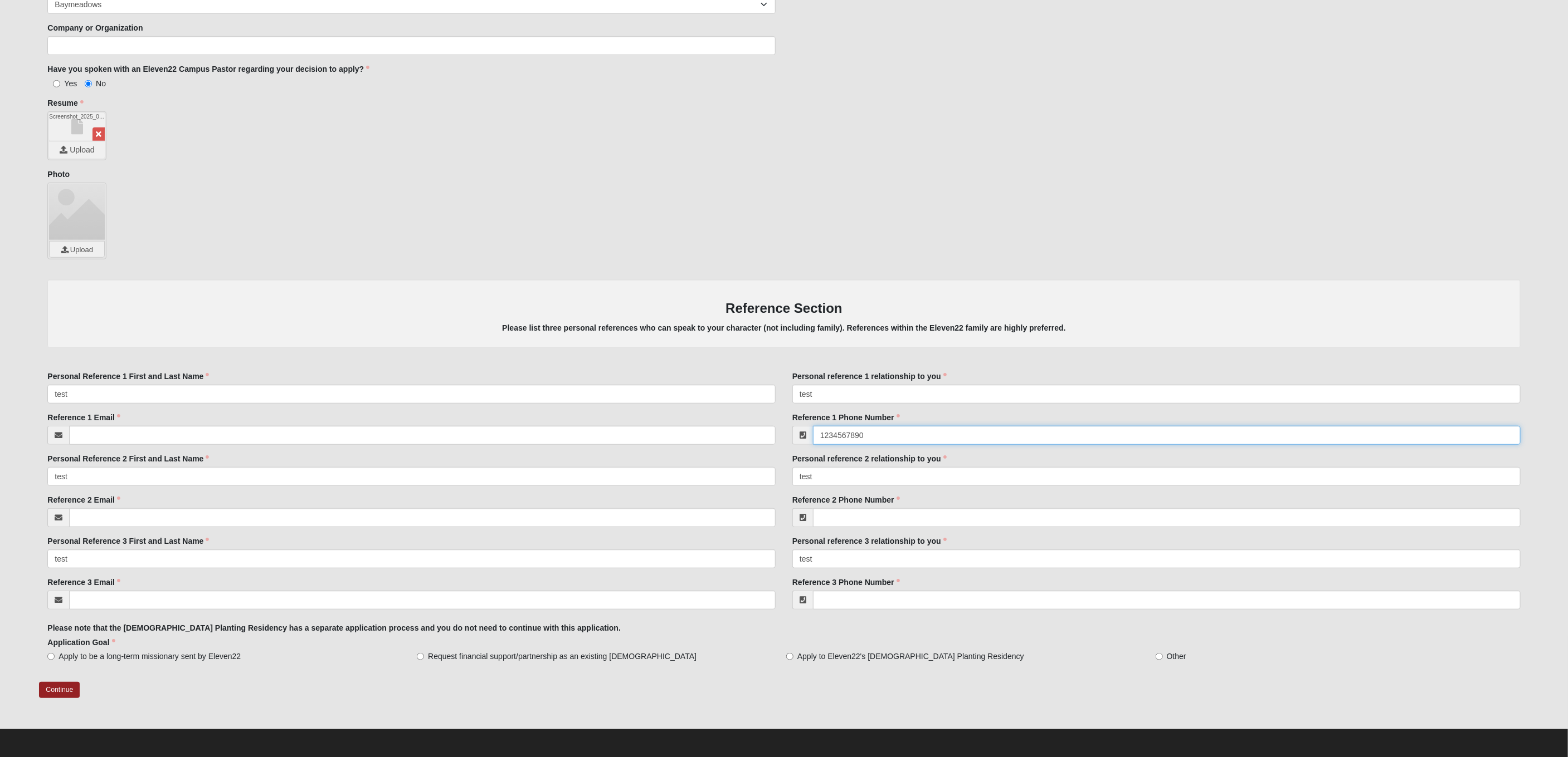
drag, startPoint x: 872, startPoint y: 433, endPoint x: 784, endPoint y: 431, distance: 88.0
click at [784, 431] on div "Reference 1 Phone Number 1234567890 Reference 1 Phone Number is required." at bounding box center [1156, 433] width 745 height 42
type input "(123) 456-7890"
click at [884, 520] on input "Reference 2 Phone Number" at bounding box center [1167, 519] width 708 height 19
paste input "1234567890"
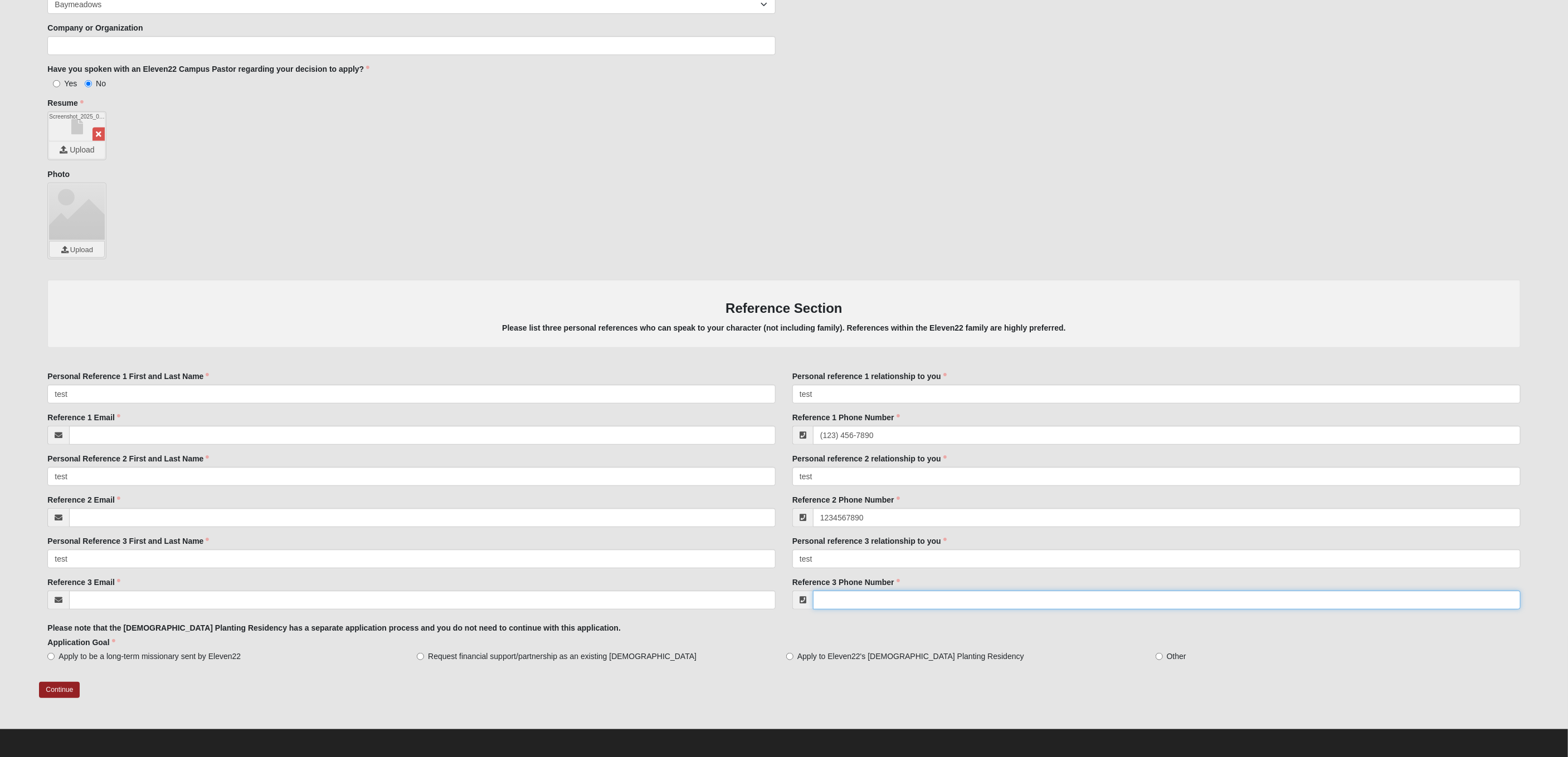
type input "(123) 456-7890"
click at [834, 603] on input "Reference 3 Phone Number" at bounding box center [1167, 601] width 708 height 19
paste input "1234567890"
type input "(123) 456-7890"
click at [140, 429] on input "Reference 1 Email" at bounding box center [422, 435] width 706 height 19
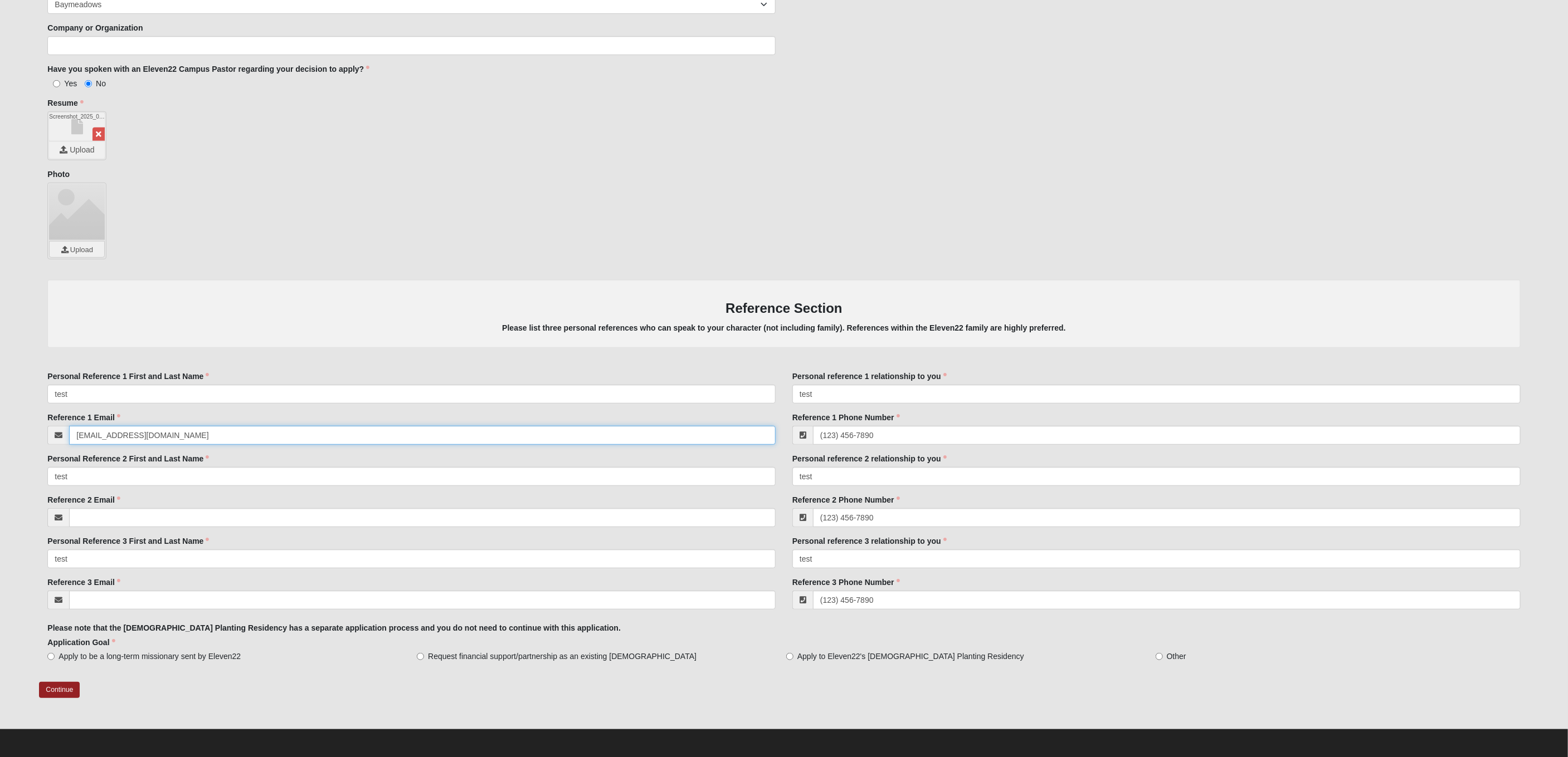
type input "test@email.com"
drag, startPoint x: 165, startPoint y: 447, endPoint x: 161, endPoint y: 436, distance: 11.7
click at [164, 443] on div "Reference 1 Email test@email.com Email address is not valid Reference 1 Email i…" at bounding box center [411, 433] width 745 height 42
drag, startPoint x: 160, startPoint y: 437, endPoint x: 62, endPoint y: 434, distance: 98.0
click at [62, 434] on div "test@email.com" at bounding box center [412, 435] width 728 height 19
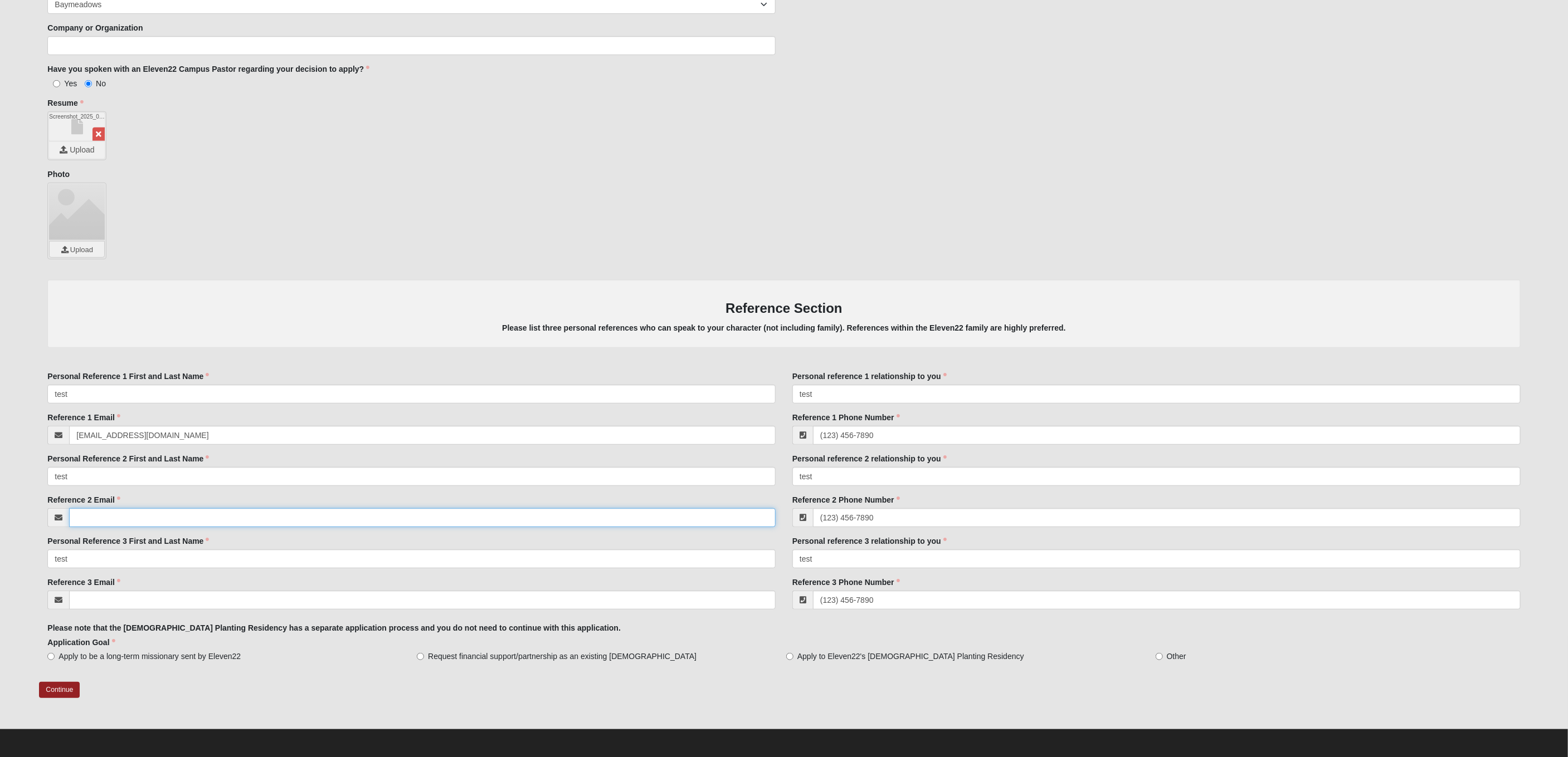
click at [84, 516] on input "Reference 2 Email" at bounding box center [422, 519] width 706 height 19
paste input "test@email.com"
type input "test@email.com"
click at [121, 597] on input "Reference 3 Email" at bounding box center [422, 601] width 706 height 19
paste input "test@email.com"
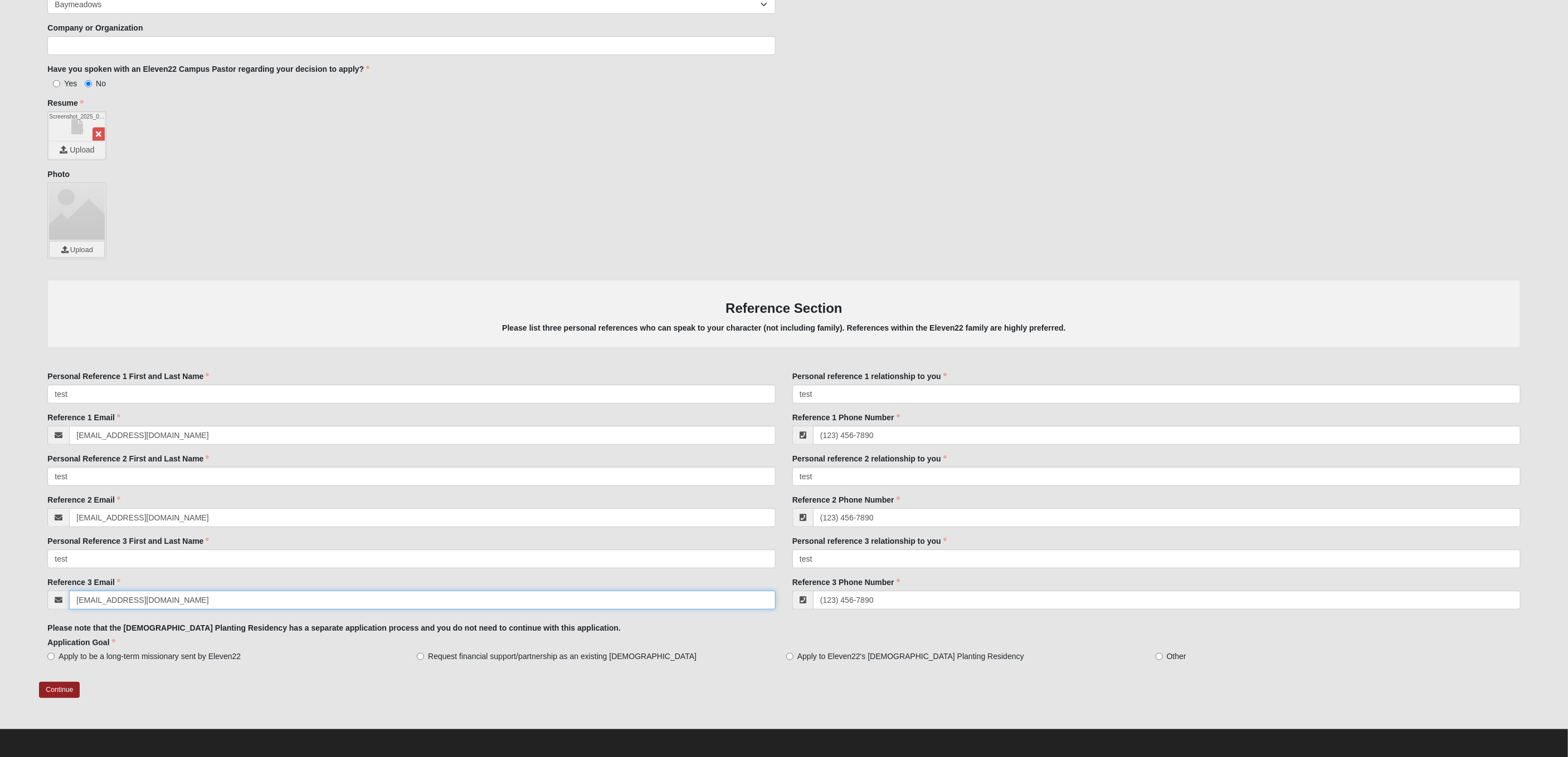
type input "test@email.com"
click at [128, 659] on span "Apply to be a long-term missionary sent by Eleven22" at bounding box center [150, 657] width 183 height 12
click at [55, 659] on input "Apply to be a long-term missionary sent by Eleven22" at bounding box center [50, 657] width 7 height 7
radio input "true"
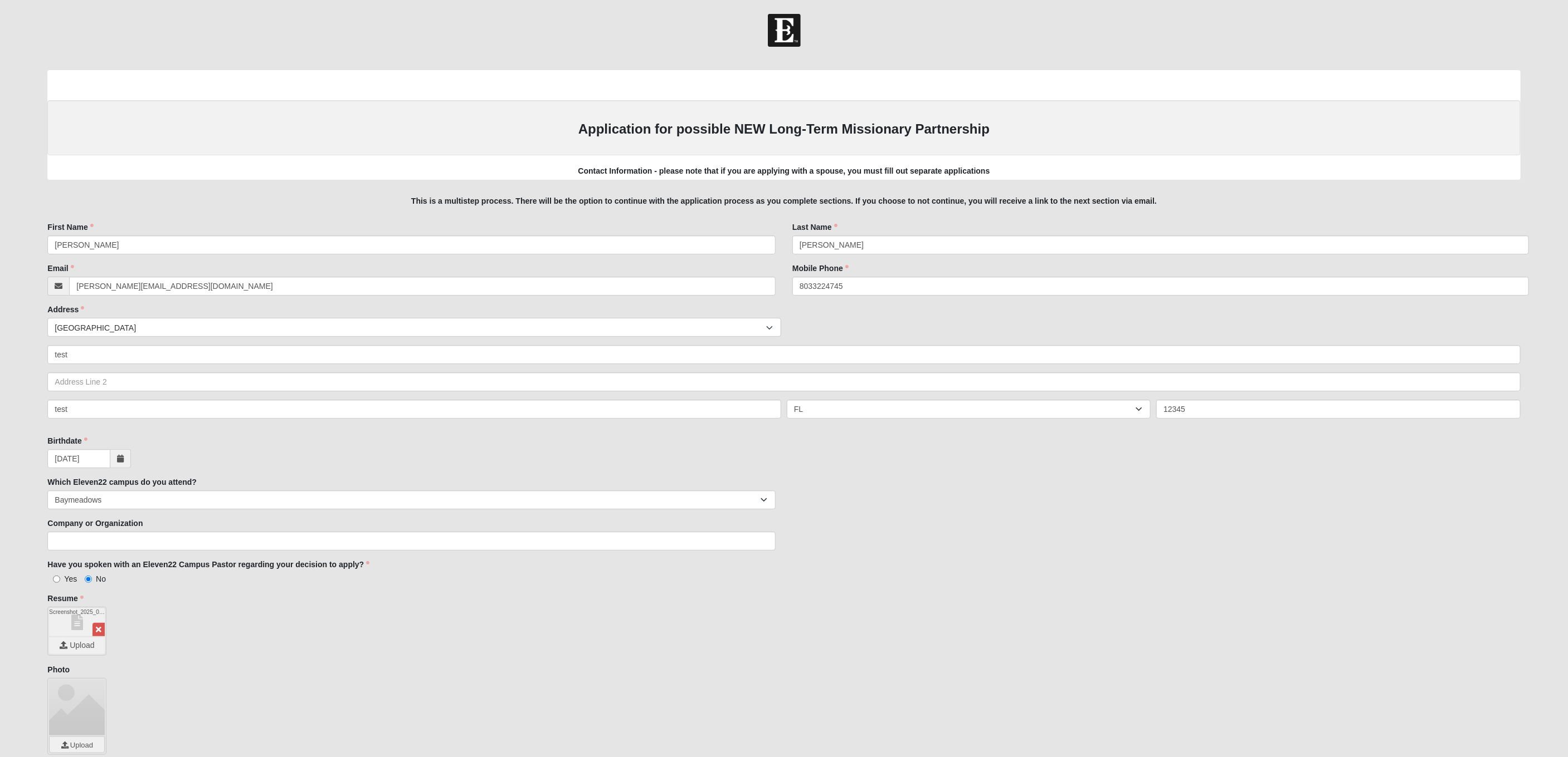
click at [56, 684] on div at bounding box center [77, 708] width 56 height 56
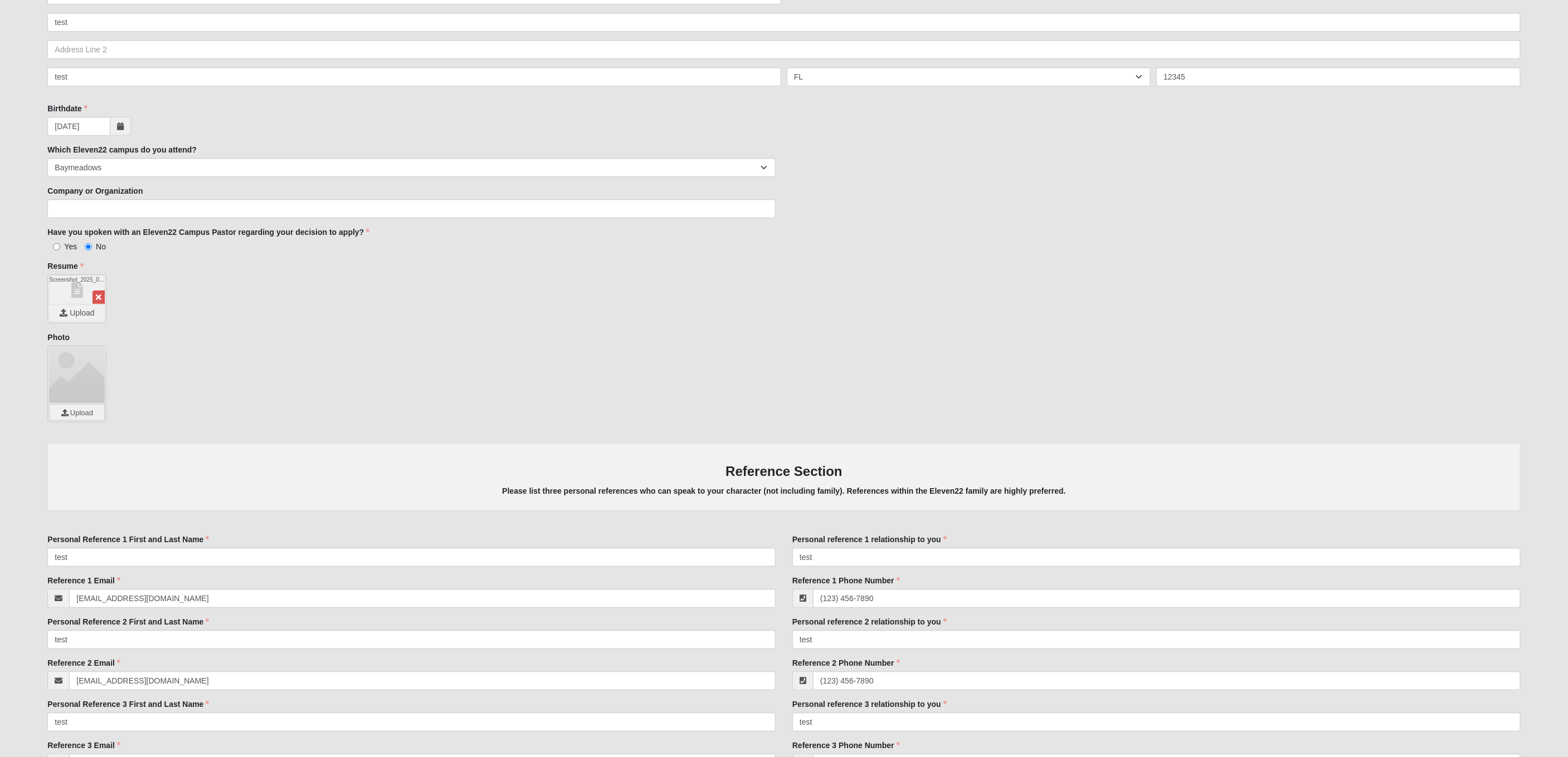
scroll to position [495, 0]
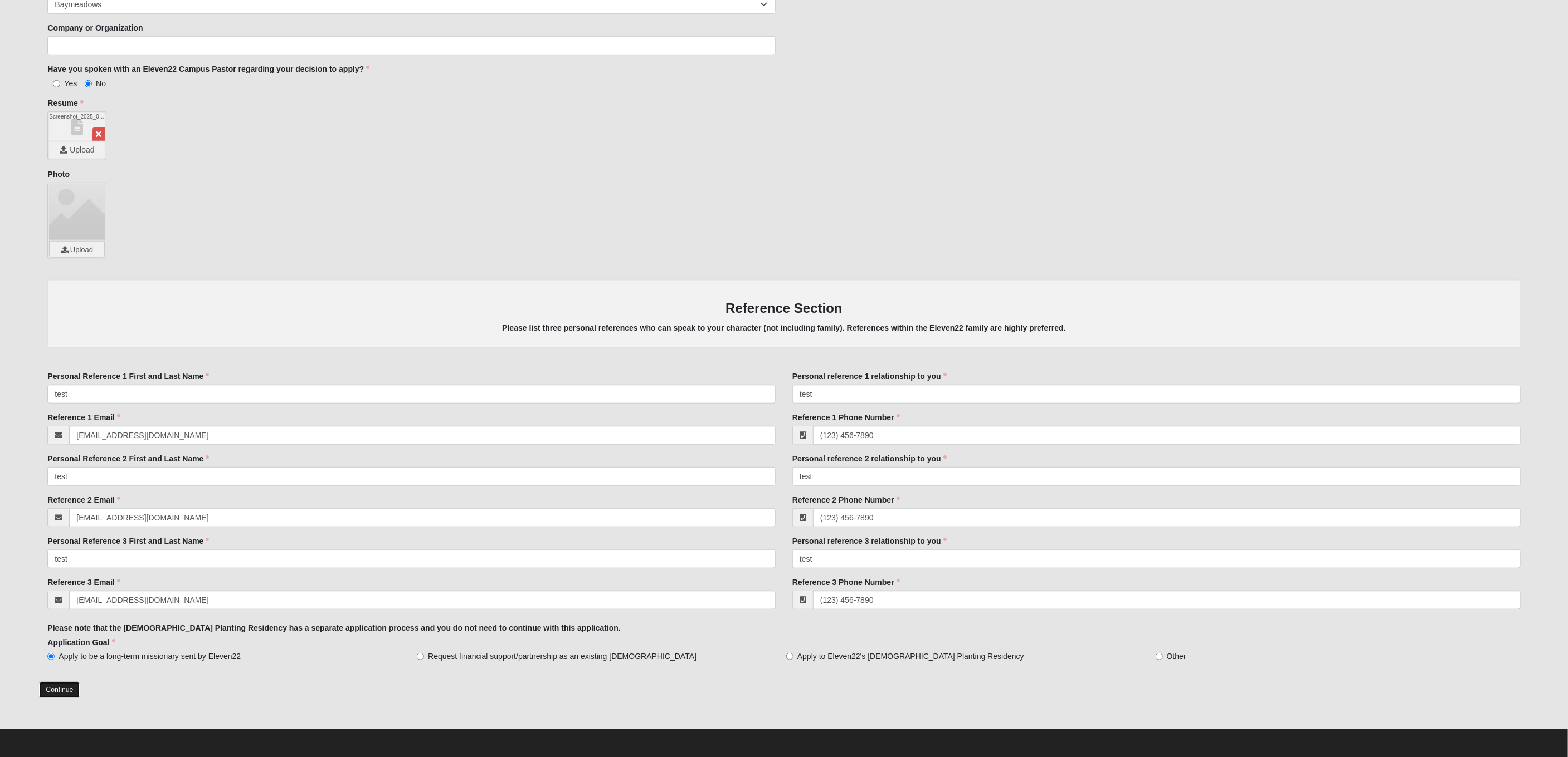
click at [71, 687] on link "Continue" at bounding box center [59, 690] width 41 height 16
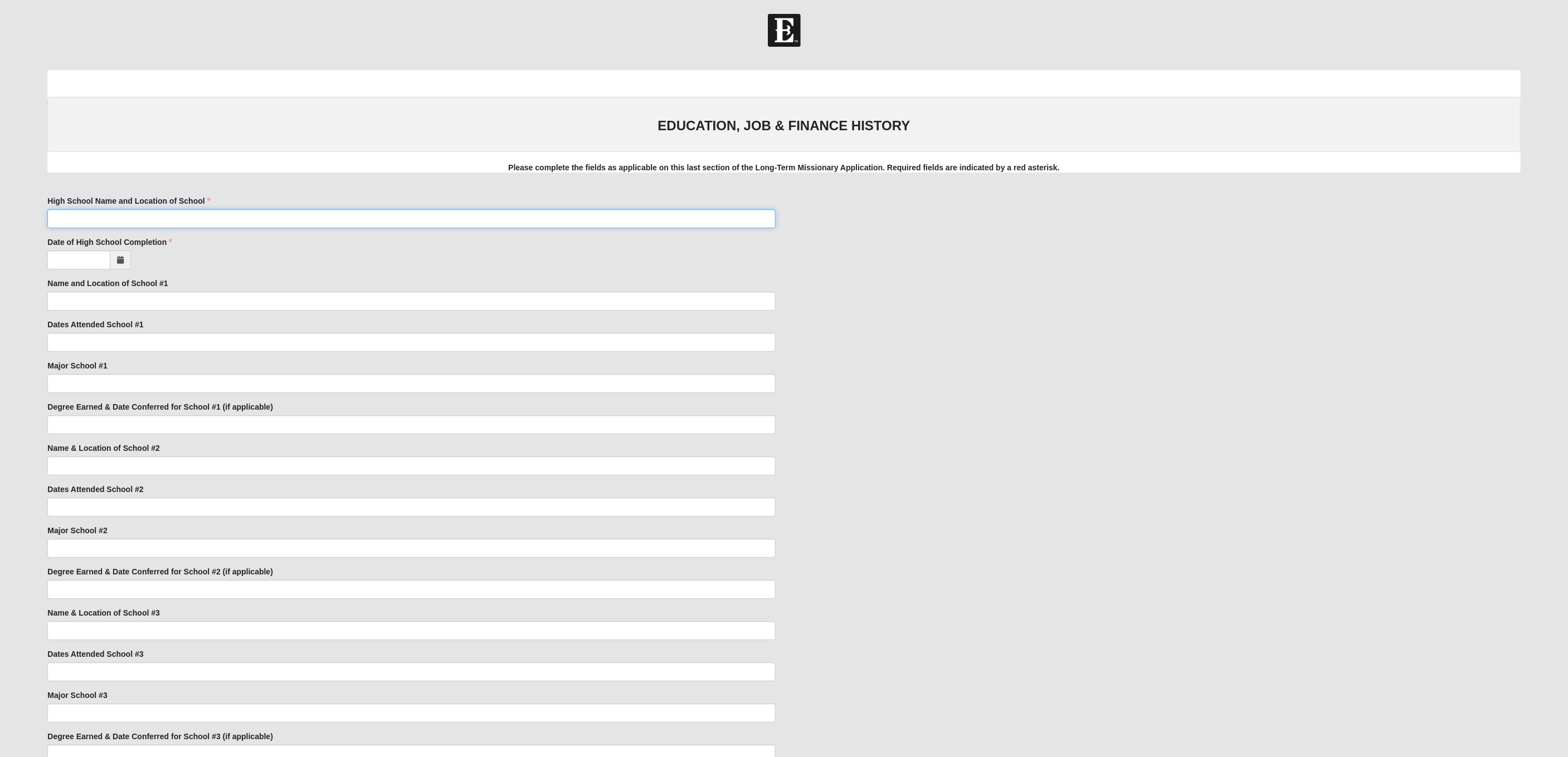
click at [197, 213] on input "High School Name and Location of School" at bounding box center [412, 219] width 728 height 19
type input "test"
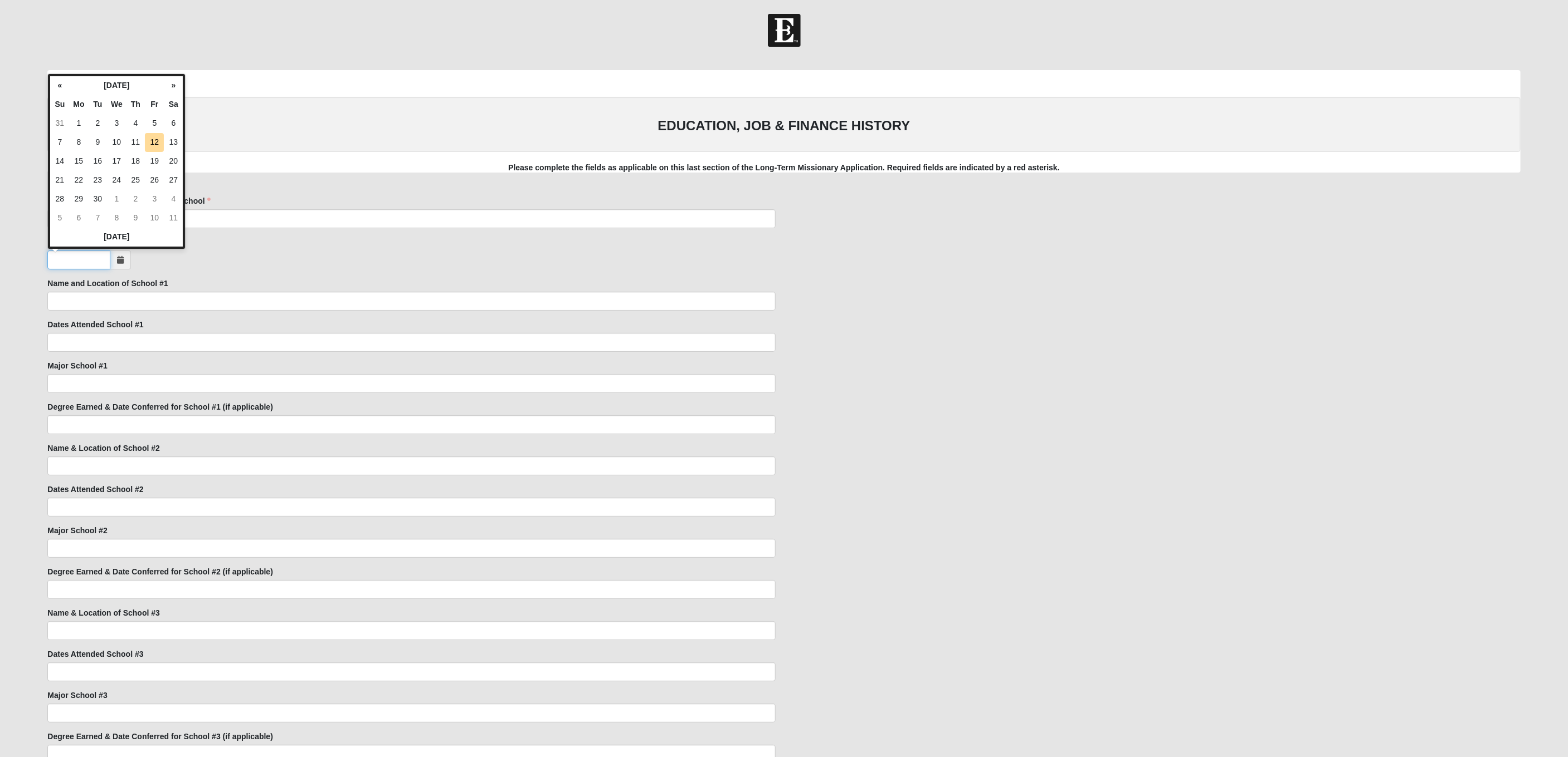
click at [86, 265] on input "Date of High School Completion" at bounding box center [78, 261] width 63 height 19
type input "[DATE]"
click at [144, 294] on input "Name and Location of School #1" at bounding box center [412, 301] width 728 height 19
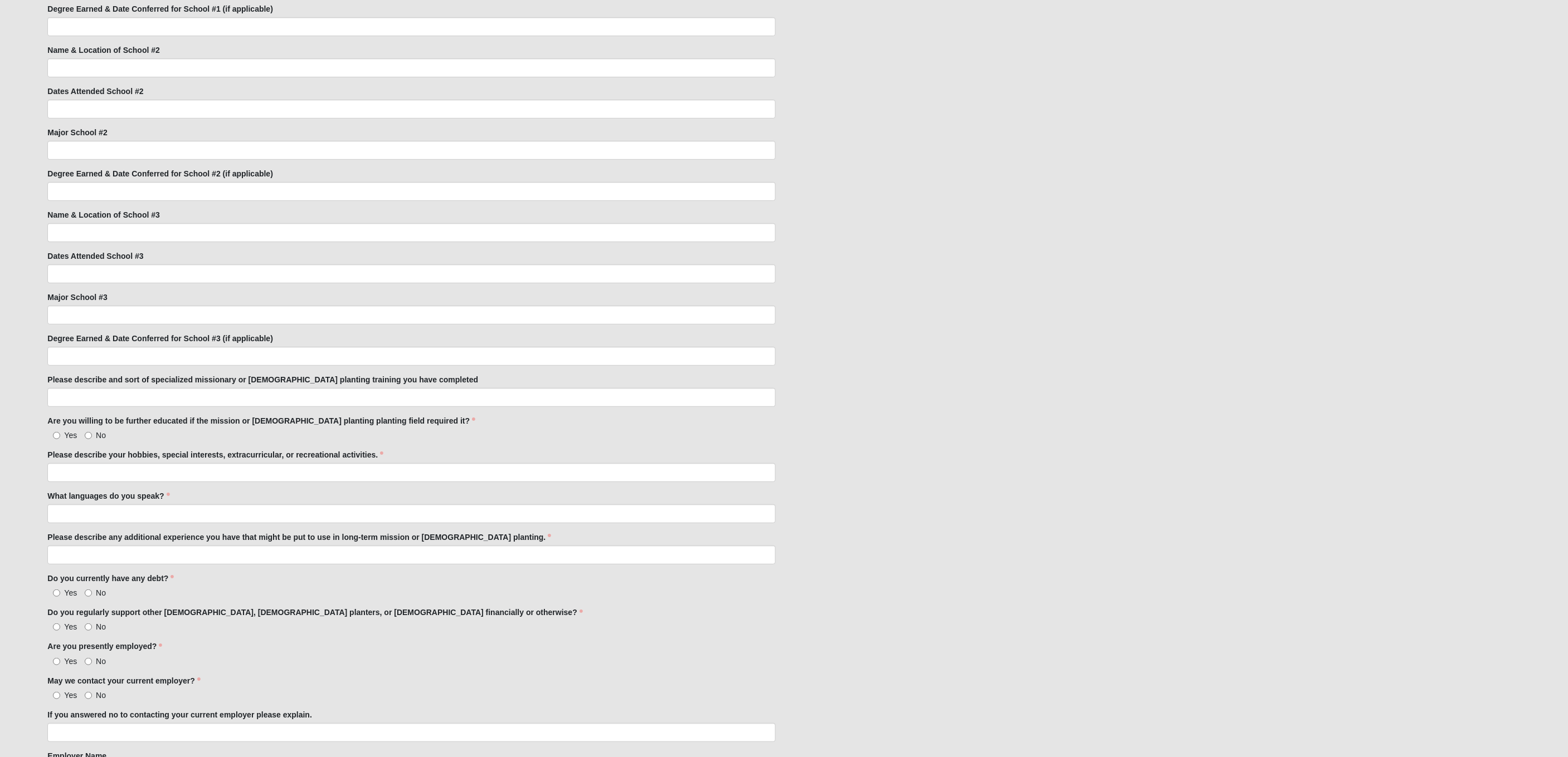
scroll to position [430, 0]
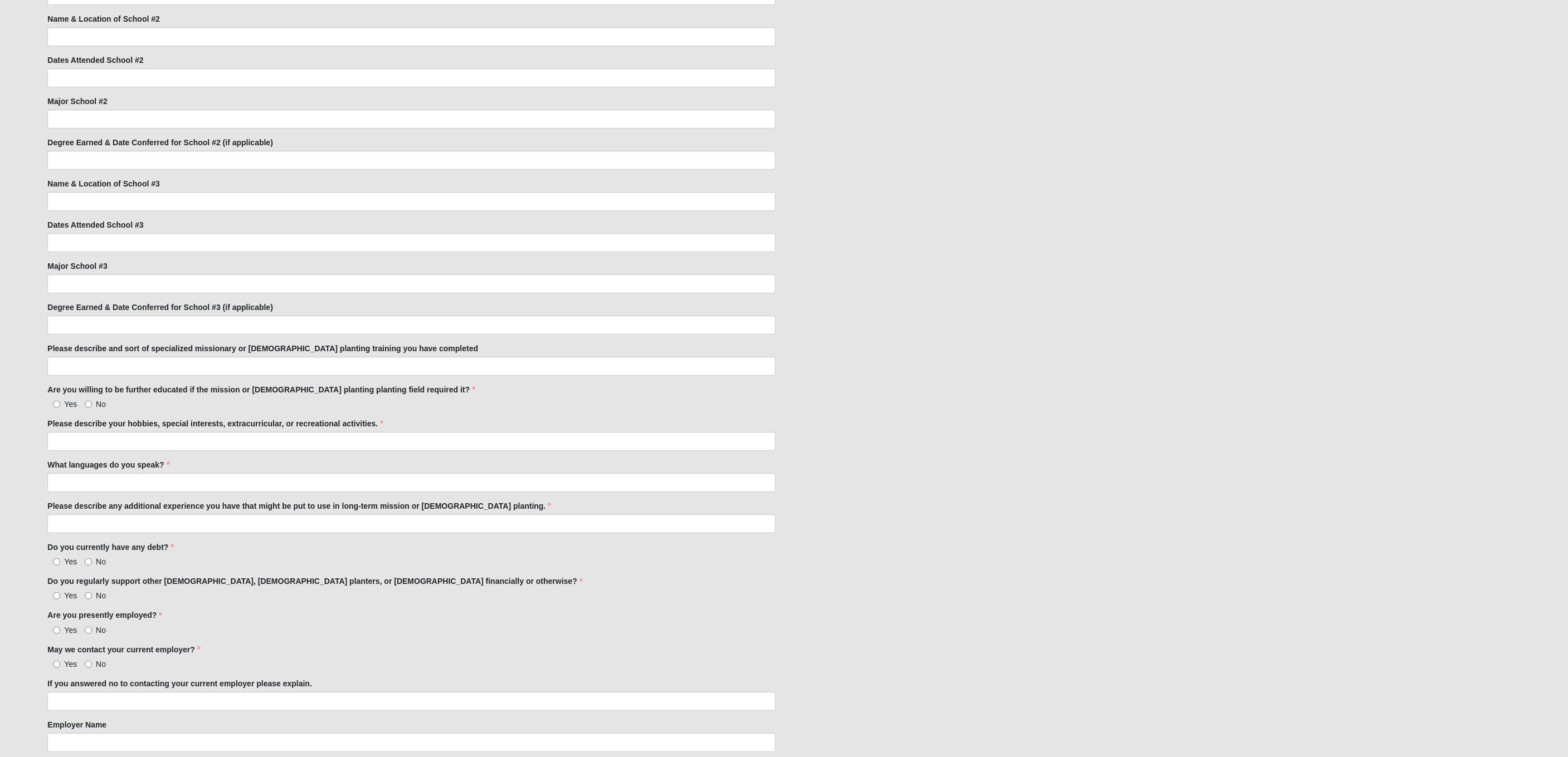
click at [95, 404] on label "No" at bounding box center [96, 405] width 21 height 12
click at [92, 404] on input "No" at bounding box center [88, 404] width 7 height 7
radio input "true"
click at [94, 439] on input "Please describe your hobbies, special interests, extracurricular, or recreation…" at bounding box center [412, 442] width 728 height 19
type input "test"
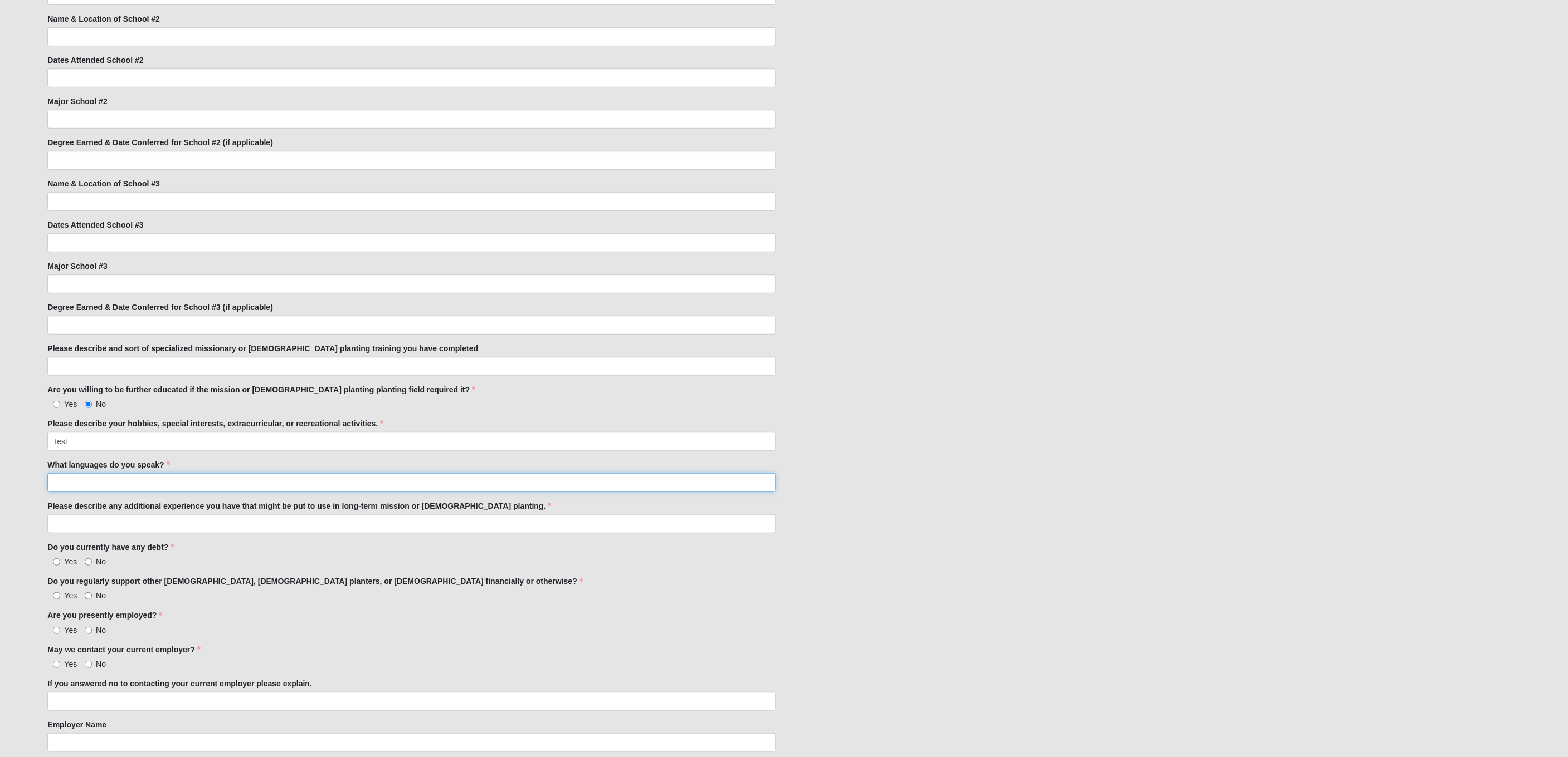
click at [85, 484] on input "What languages do you speak?" at bounding box center [412, 483] width 728 height 19
type input "test"
click at [95, 524] on input "Please describe any additional experience you have that might be put to use in …" at bounding box center [412, 524] width 728 height 19
type input "test"
click at [97, 557] on span "No" at bounding box center [100, 561] width 10 height 9
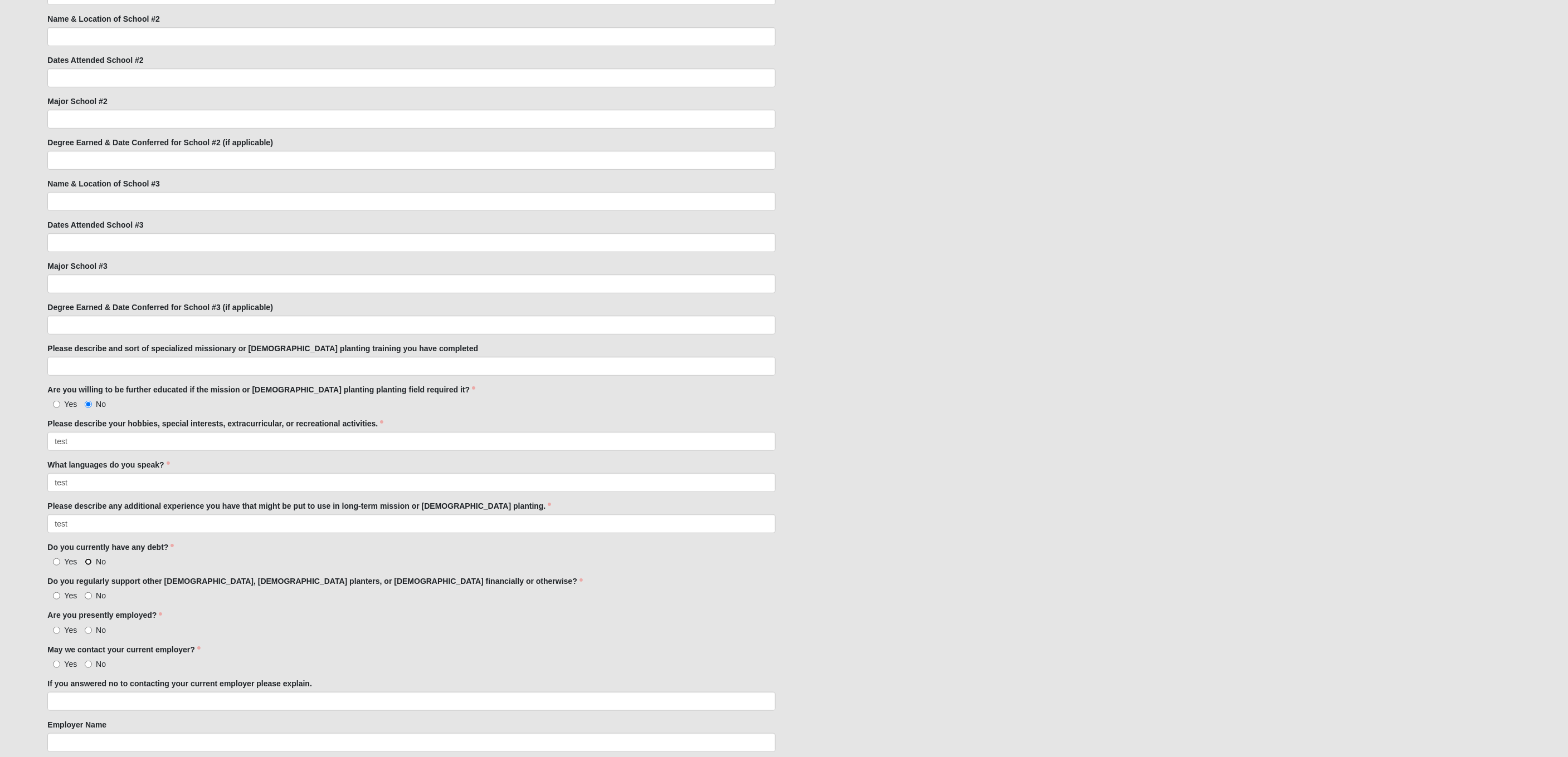
click at [92, 559] on input "No" at bounding box center [88, 562] width 7 height 7
radio input "true"
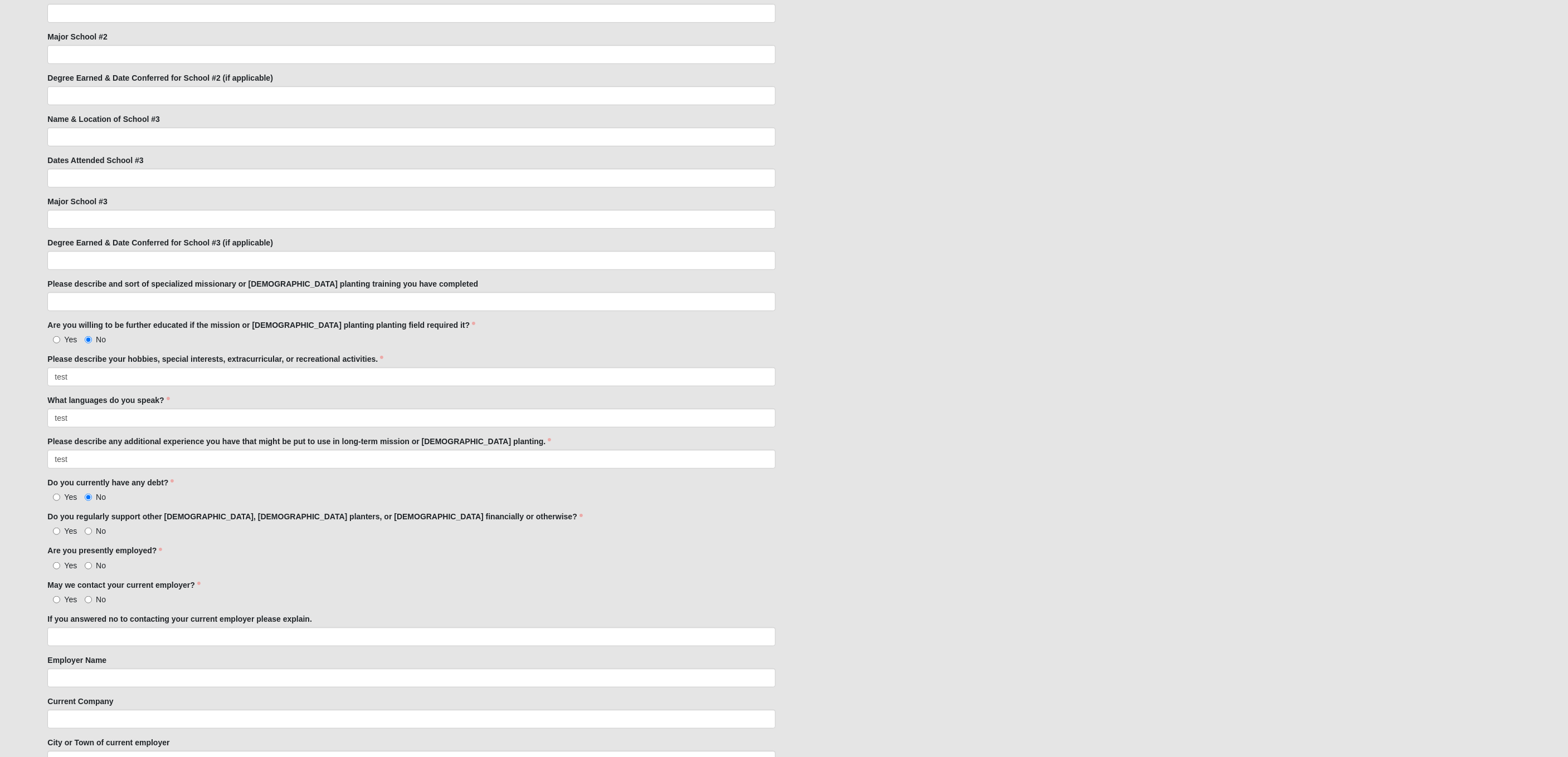
scroll to position [641, 0]
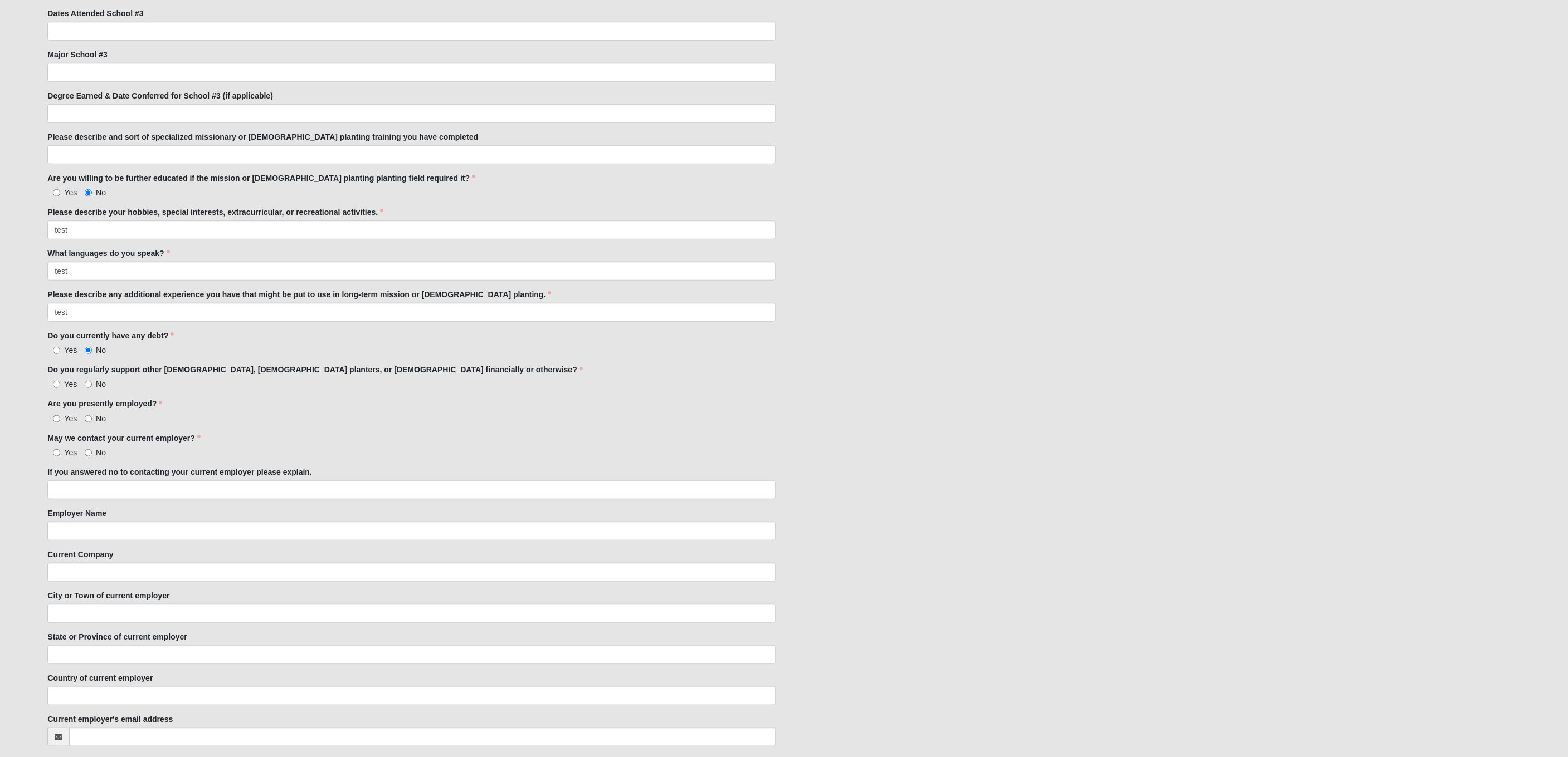
click at [97, 379] on span "No" at bounding box center [100, 383] width 10 height 9
click at [92, 381] on input "No" at bounding box center [88, 384] width 7 height 7
radio input "true"
click at [56, 417] on input "Yes" at bounding box center [56, 418] width 7 height 7
radio input "true"
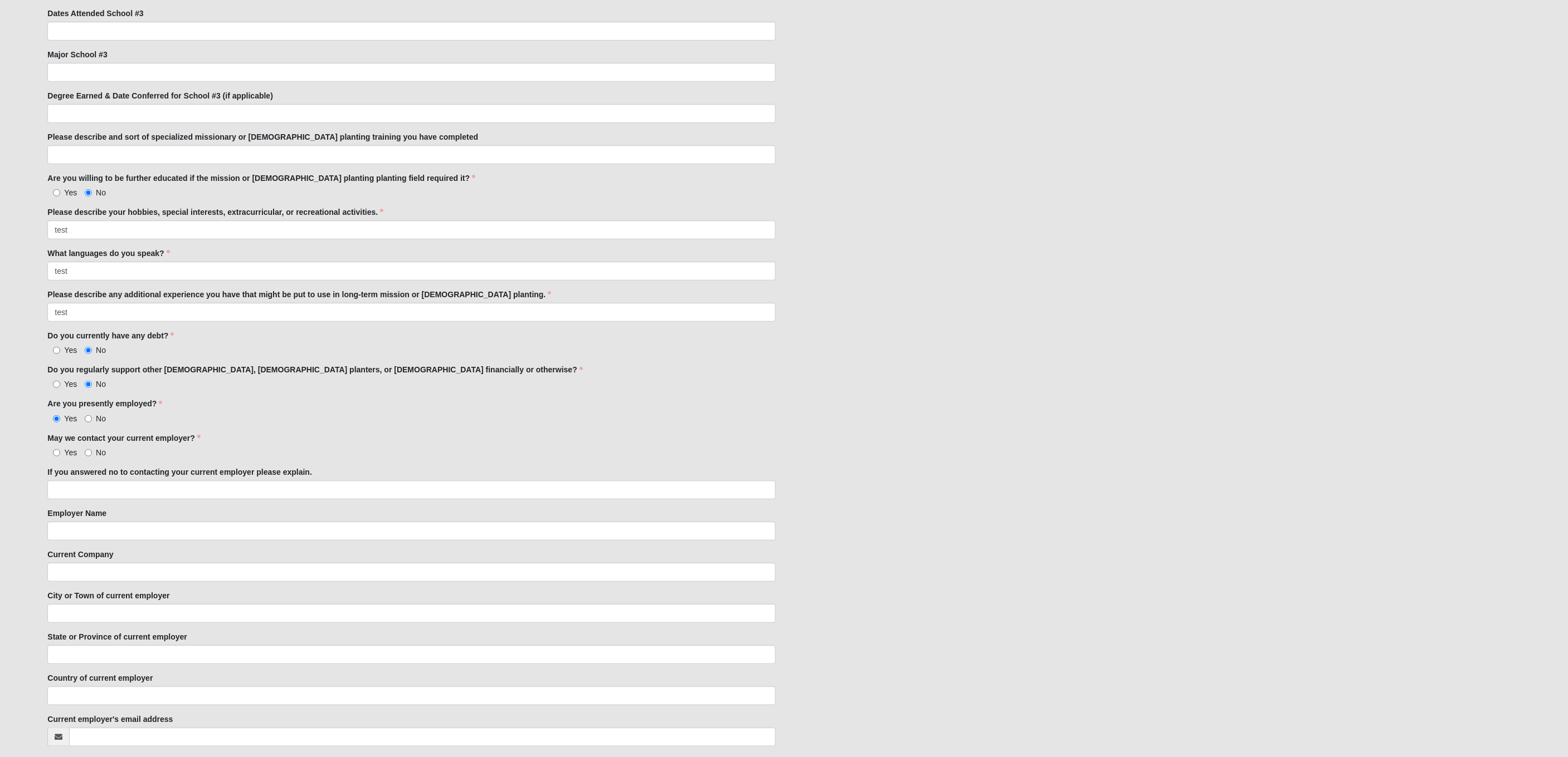
click at [66, 452] on span "Yes" at bounding box center [70, 452] width 13 height 9
click at [60, 452] on input "Yes" at bounding box center [56, 452] width 7 height 7
radio input "true"
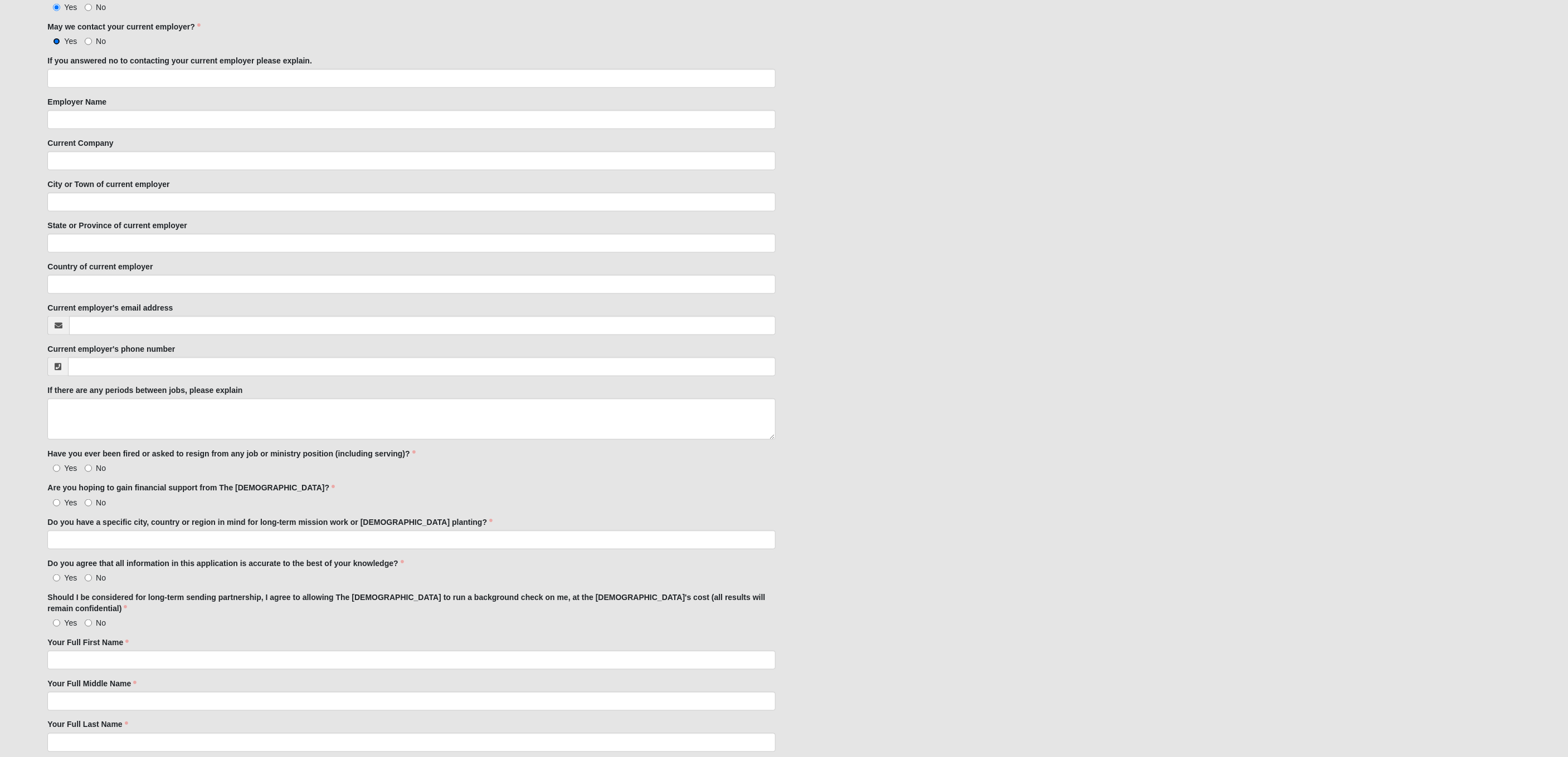
scroll to position [1203, 0]
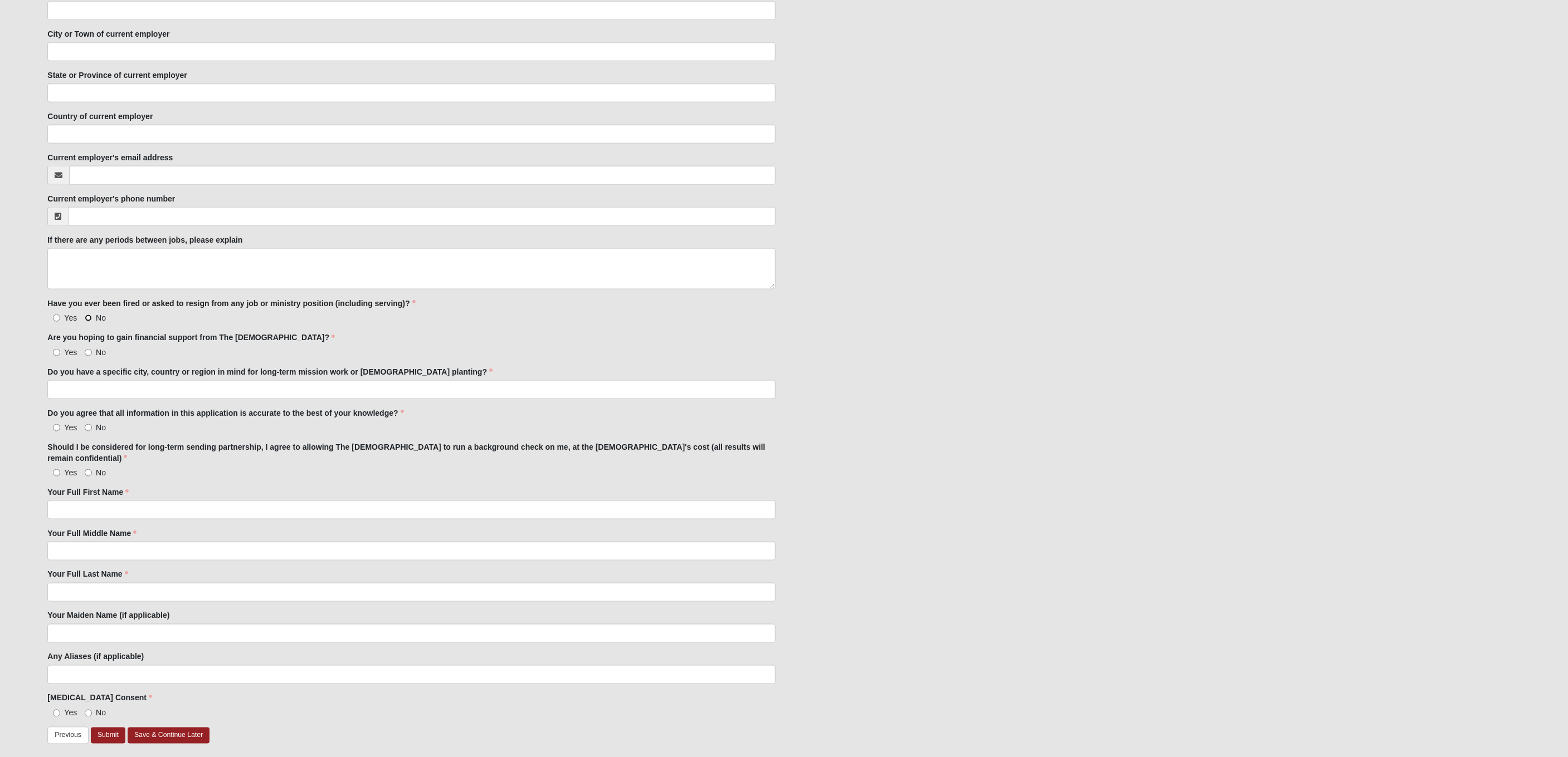
click at [89, 315] on input "No" at bounding box center [88, 318] width 7 height 7
radio input "true"
click at [91, 350] on input "No" at bounding box center [88, 352] width 7 height 7
radio input "true"
click at [93, 386] on input "Do you have a specific city, country or region in mind for long-term mission wo…" at bounding box center [412, 390] width 728 height 19
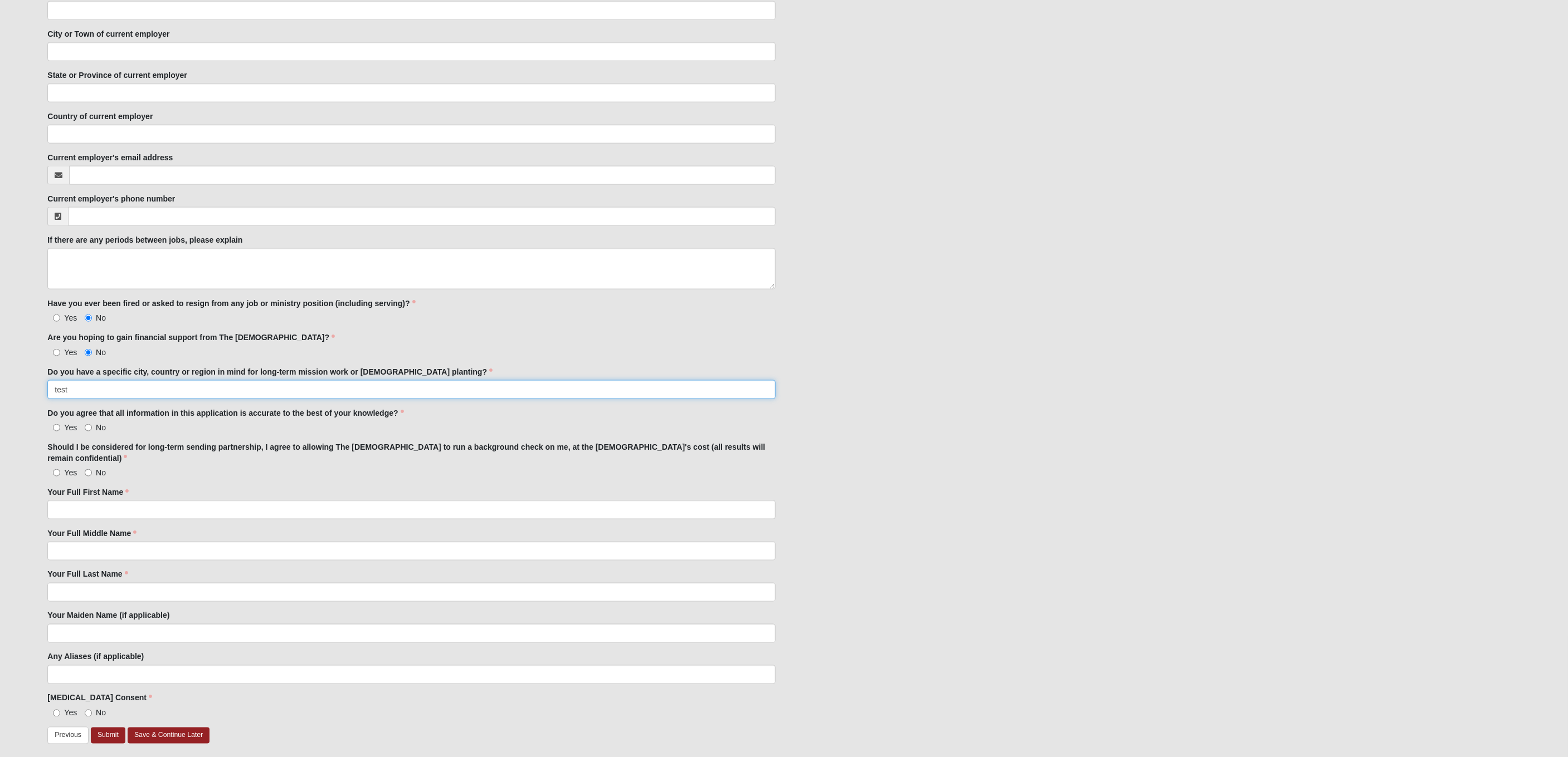
type input "test"
click at [92, 425] on input "No" at bounding box center [88, 428] width 7 height 7
radio input "true"
click at [86, 469] on input "No" at bounding box center [88, 472] width 7 height 7
radio input "true"
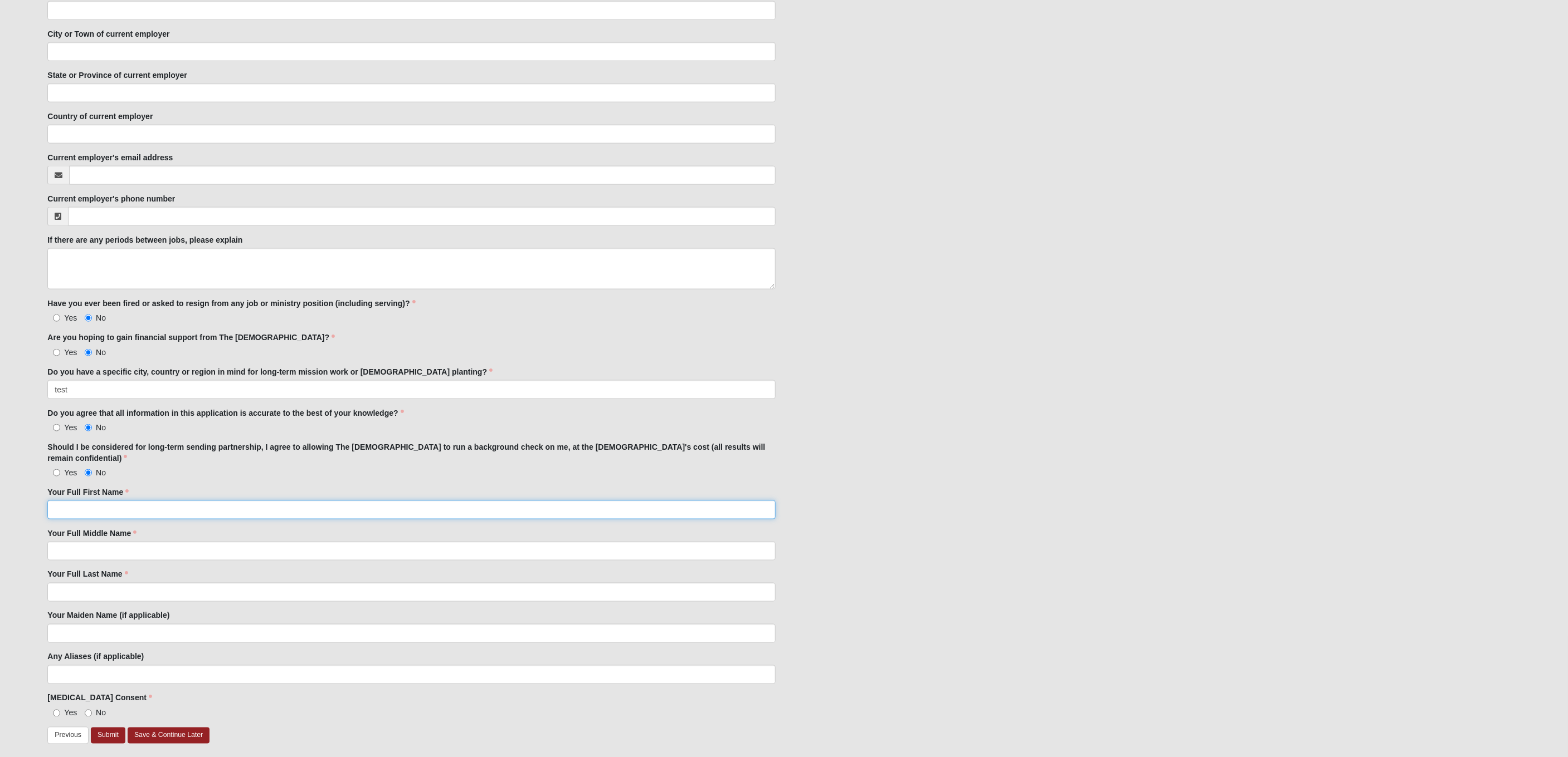
click at [126, 501] on input "Your Full First Name" at bounding box center [412, 511] width 728 height 19
type input "test"
click at [118, 542] on input "Your Full Middle Name" at bounding box center [412, 551] width 728 height 19
type input "test"
click at [99, 583] on input "Your Full Last Name" at bounding box center [412, 593] width 728 height 19
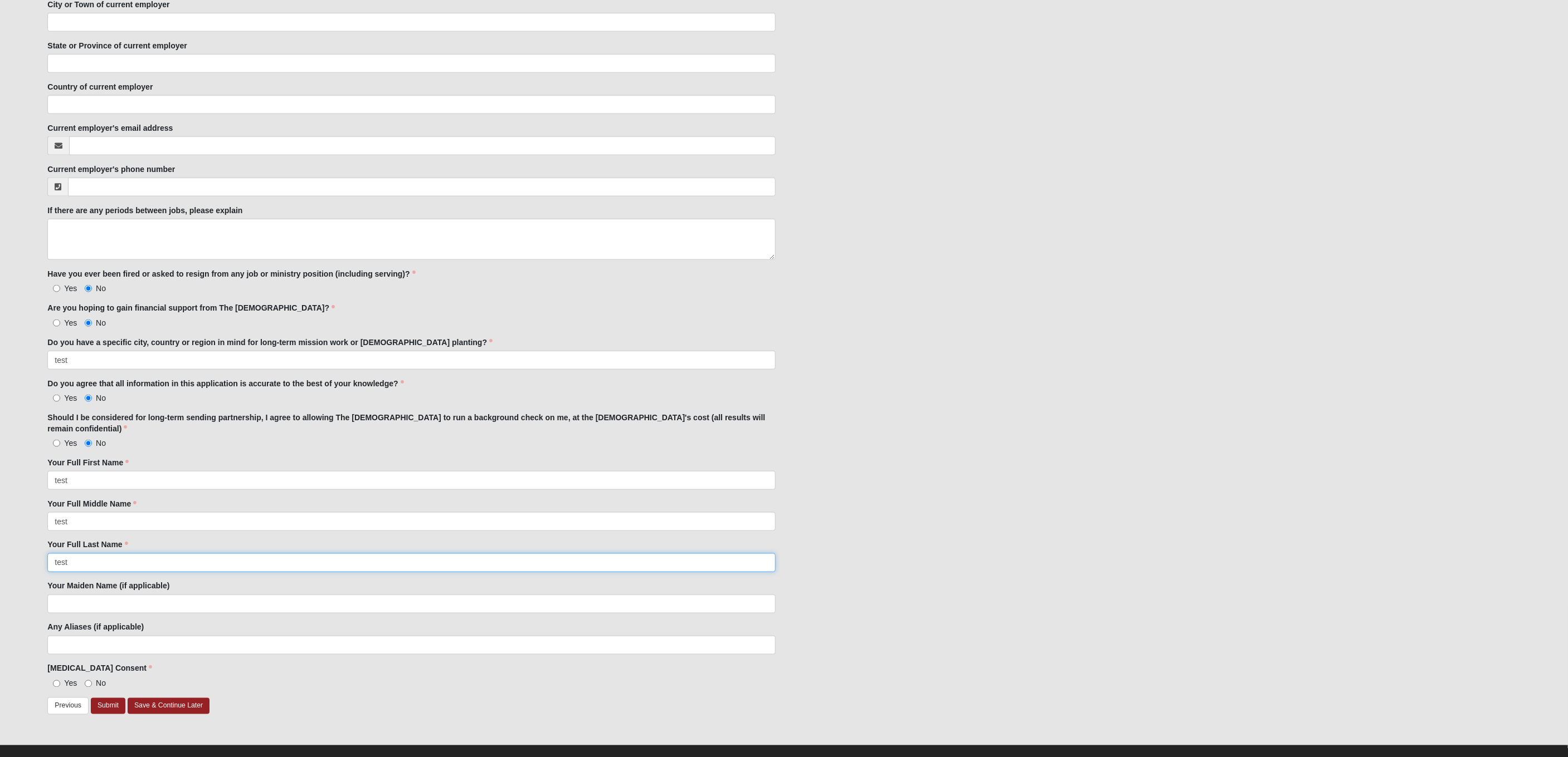
scroll to position [1234, 0]
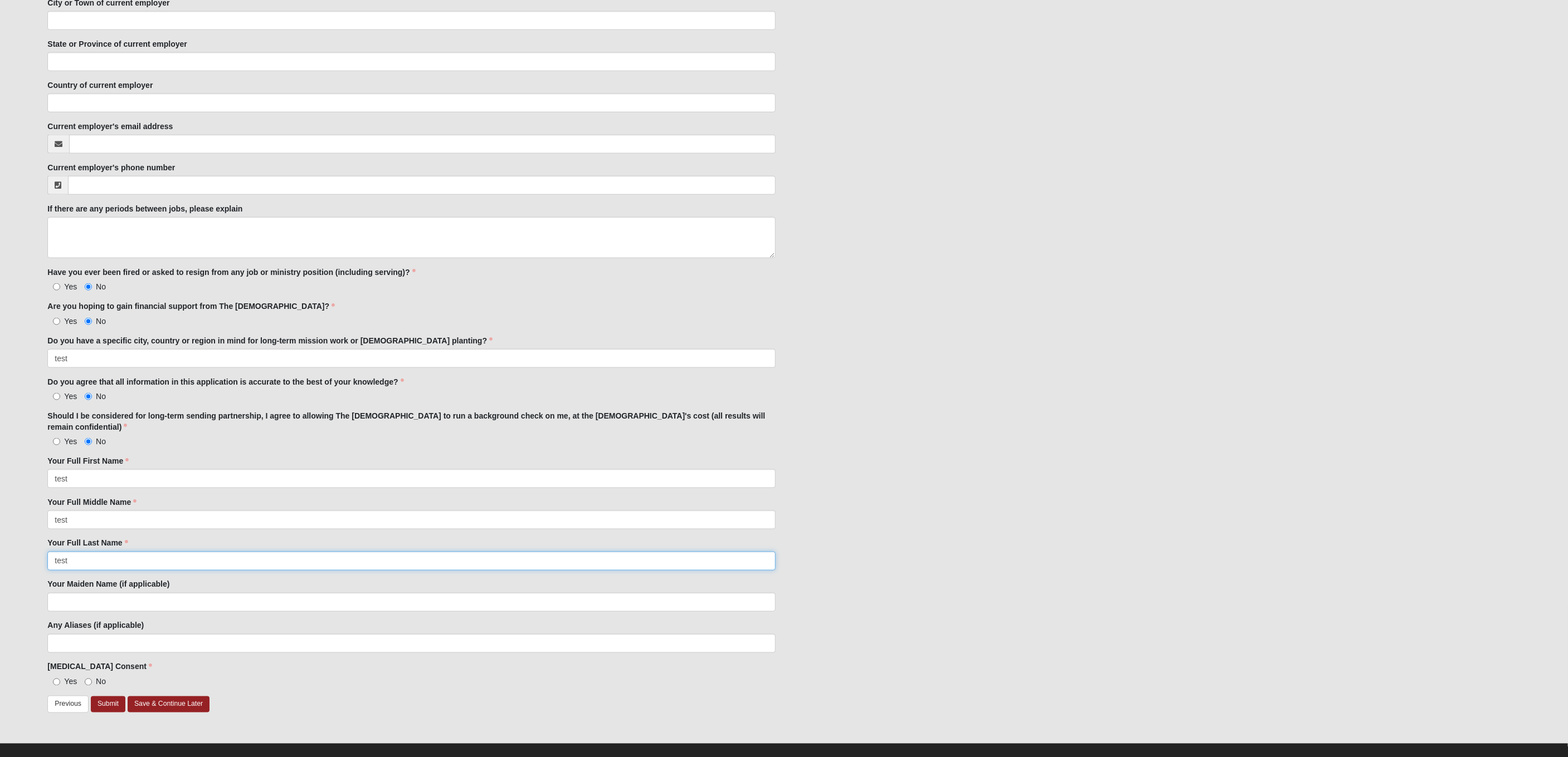
type input "test"
click at [65, 678] on span "Yes" at bounding box center [70, 682] width 13 height 9
click at [60, 679] on input "Yes" at bounding box center [56, 682] width 7 height 7
radio input "true"
click at [165, 697] on link "Save & Continue Later" at bounding box center [168, 705] width 82 height 16
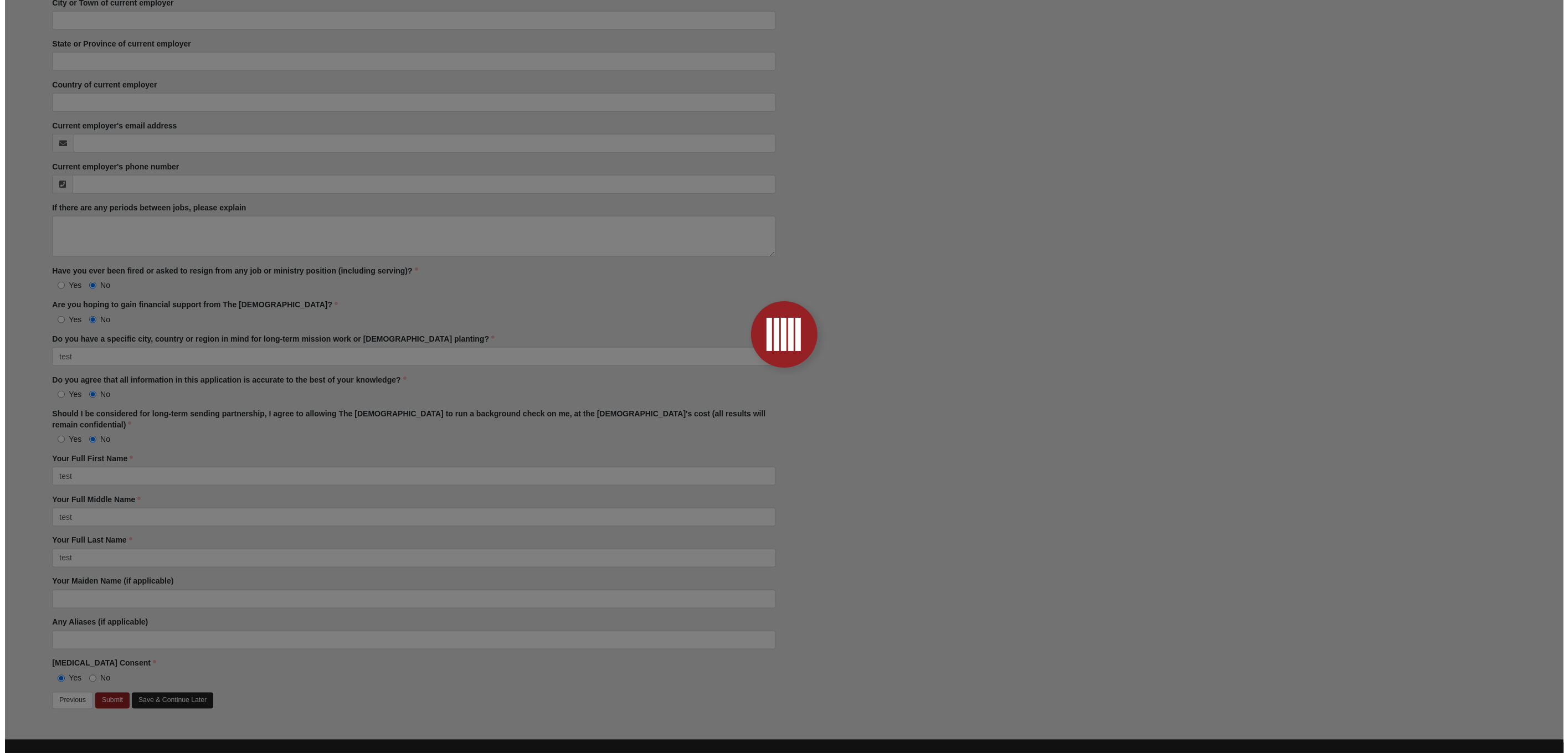
scroll to position [0, 0]
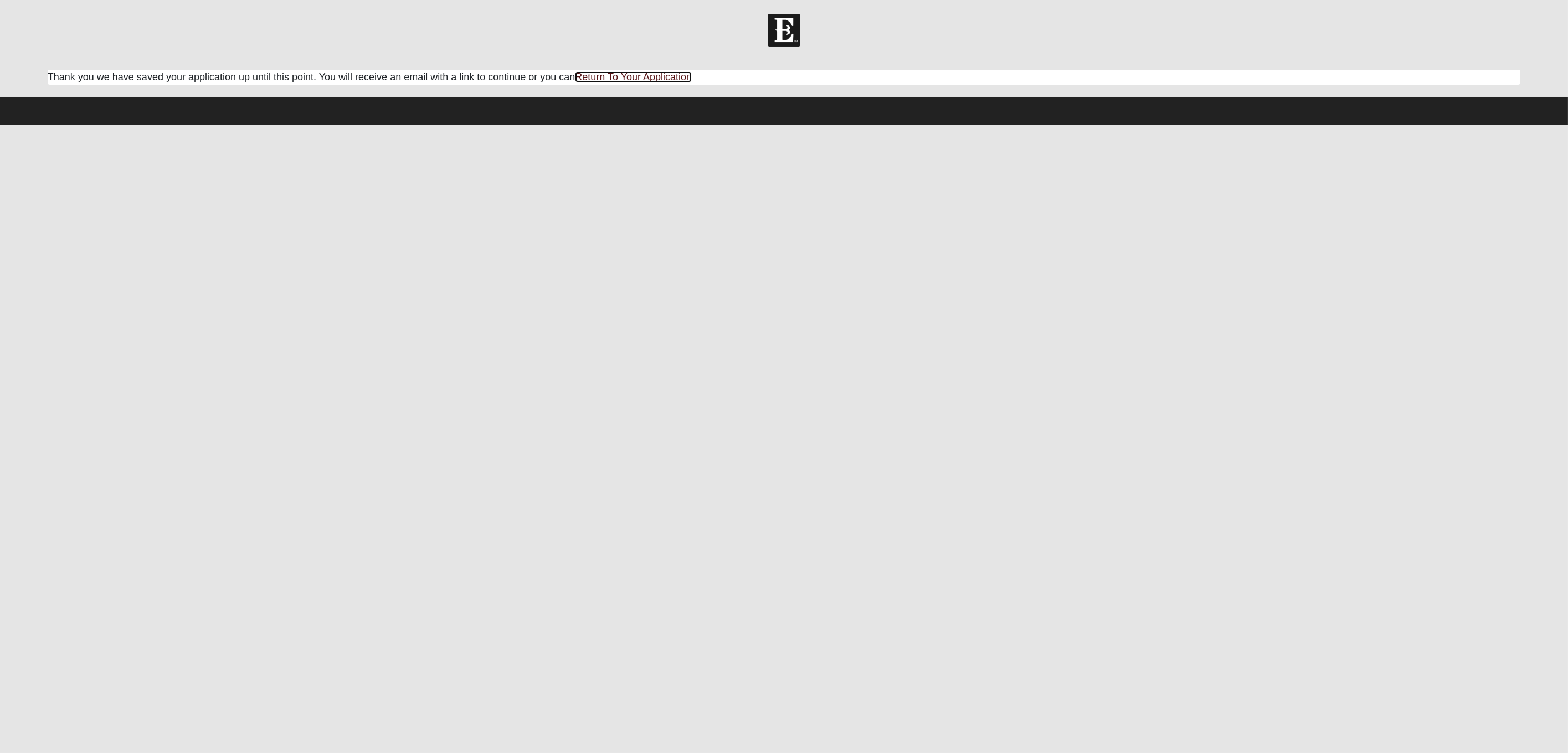
click at [609, 74] on link "Return To Your Application" at bounding box center [634, 77] width 117 height 12
